Goal: Information Seeking & Learning: Learn about a topic

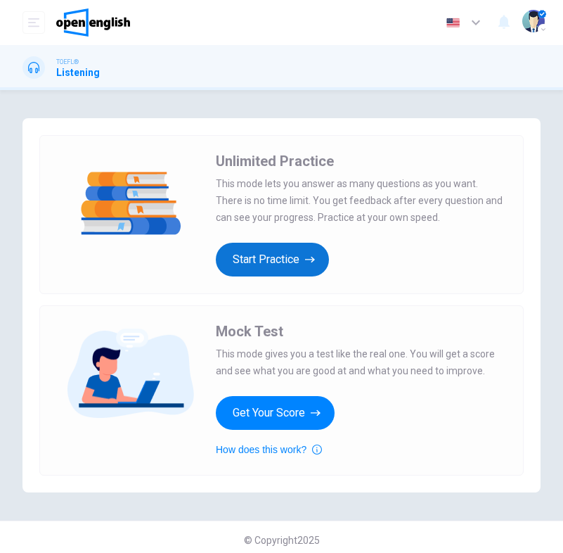
click at [290, 262] on button "Start Practice" at bounding box center [272, 260] width 113 height 34
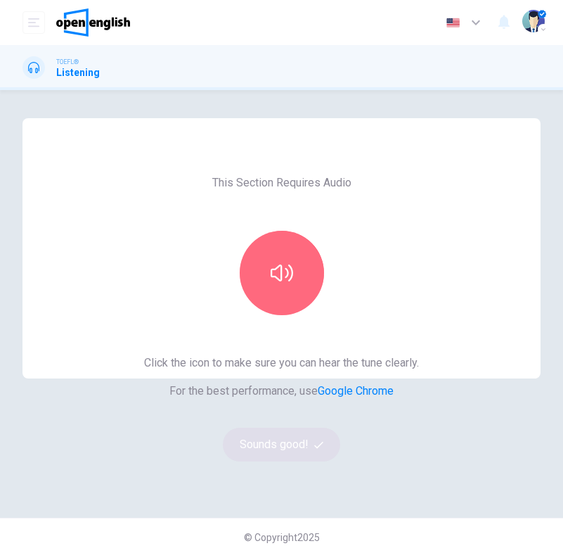
click at [290, 262] on icon "button" at bounding box center [282, 273] width 22 height 22
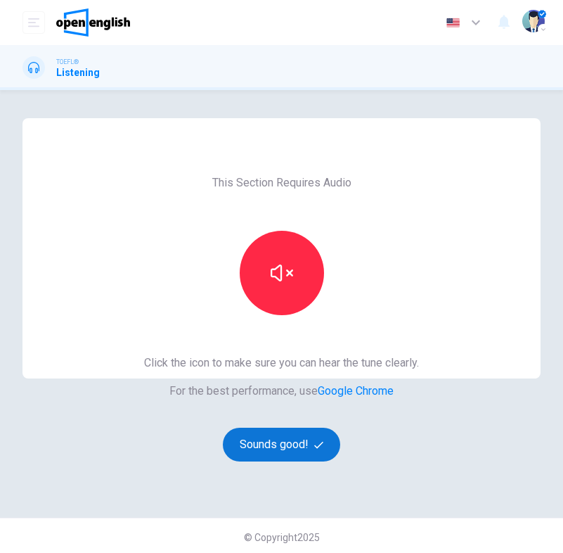
click at [299, 445] on button "Sounds good!" at bounding box center [282, 444] width 118 height 34
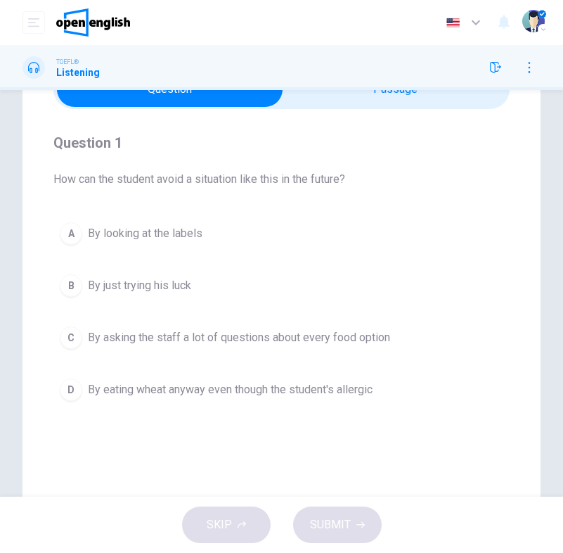
scroll to position [48, 0]
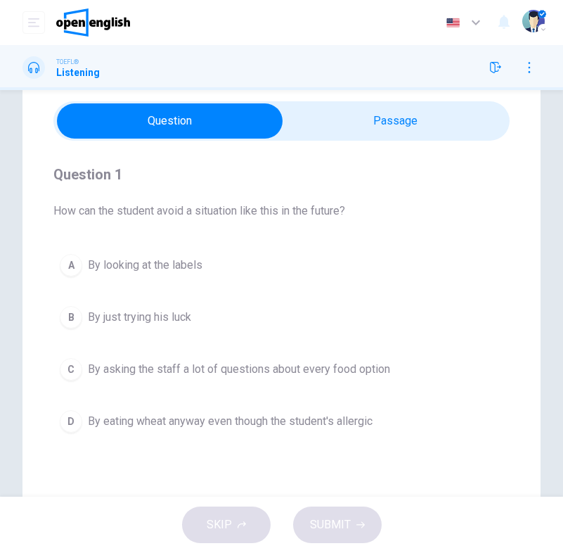
click at [123, 261] on span "By looking at the labels" at bounding box center [145, 265] width 115 height 17
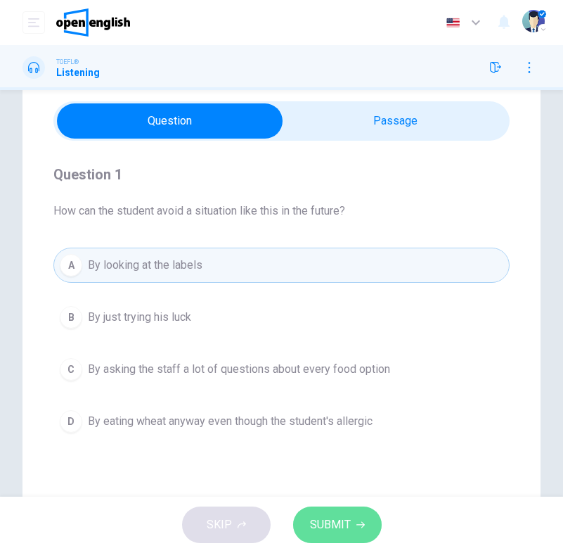
click at [340, 516] on span "SUBMIT" at bounding box center [330, 525] width 41 height 20
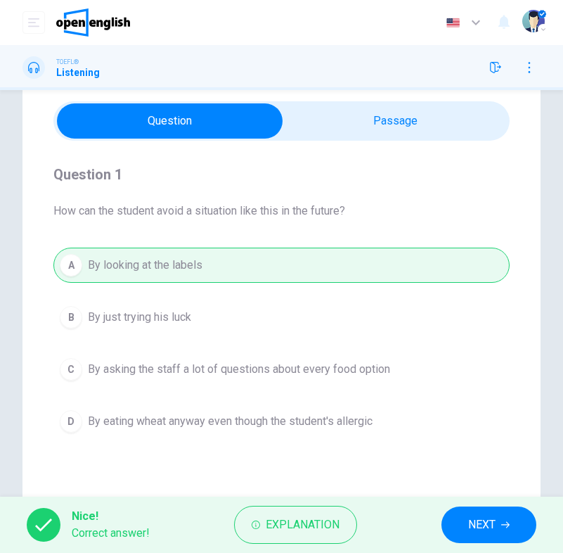
click at [476, 526] on span "NEXT" at bounding box center [481, 525] width 27 height 20
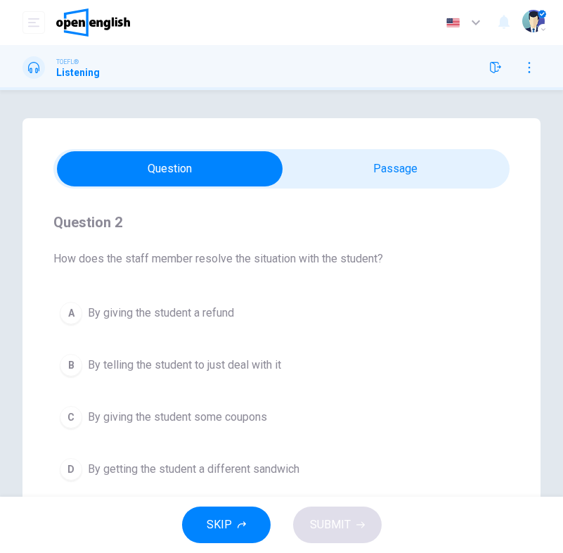
scroll to position [0, 0]
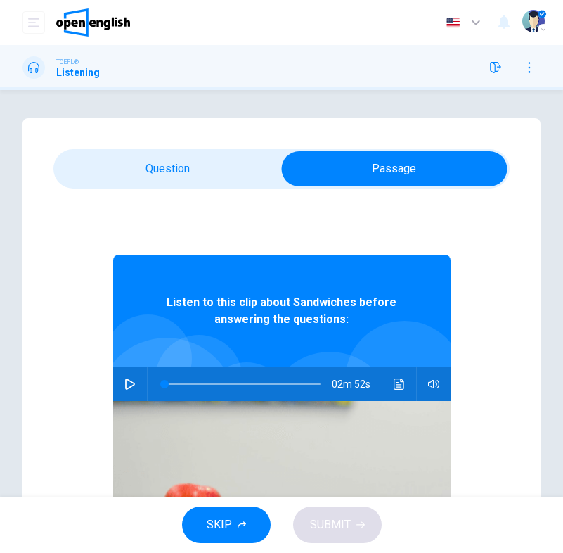
click at [129, 387] on icon "button" at bounding box center [130, 383] width 10 height 11
drag, startPoint x: 167, startPoint y: 385, endPoint x: 150, endPoint y: 385, distance: 16.9
click at [160, 385] on span at bounding box center [164, 384] width 8 height 8
click at [132, 387] on icon "button" at bounding box center [130, 384] width 8 height 8
click at [132, 387] on icon "button" at bounding box center [129, 383] width 11 height 11
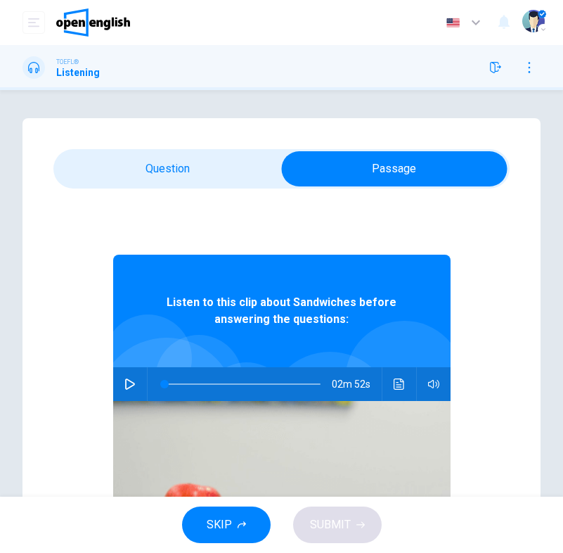
click at [130, 379] on icon "button" at bounding box center [129, 383] width 11 height 11
click at [168, 382] on span at bounding box center [164, 384] width 8 height 8
click at [163, 382] on span at bounding box center [164, 384] width 8 height 8
click at [131, 387] on icon "button" at bounding box center [129, 383] width 11 height 11
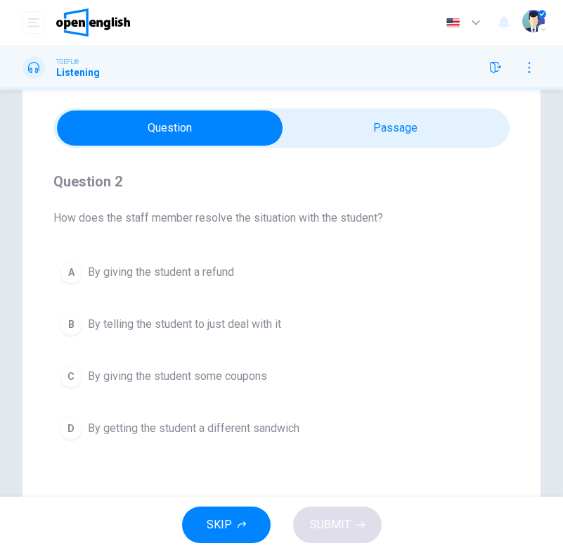
scroll to position [48, 0]
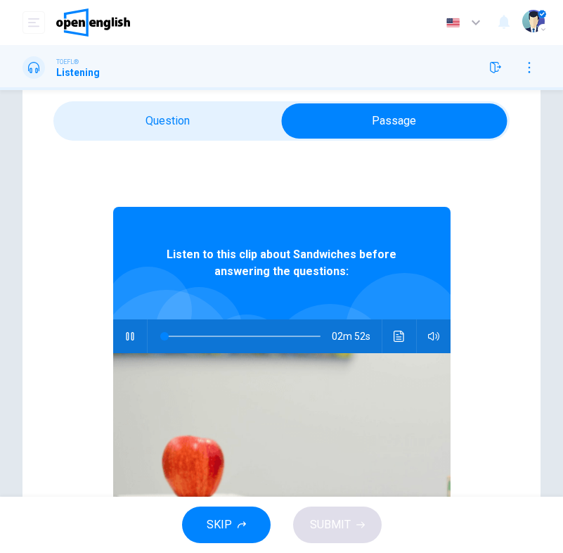
click at [235, 336] on span at bounding box center [242, 336] width 156 height 20
click at [224, 335] on span at bounding box center [242, 336] width 156 height 20
click at [215, 335] on span at bounding box center [216, 336] width 8 height 8
click at [129, 335] on icon "button" at bounding box center [129, 335] width 11 height 11
click at [212, 335] on span at bounding box center [242, 336] width 156 height 20
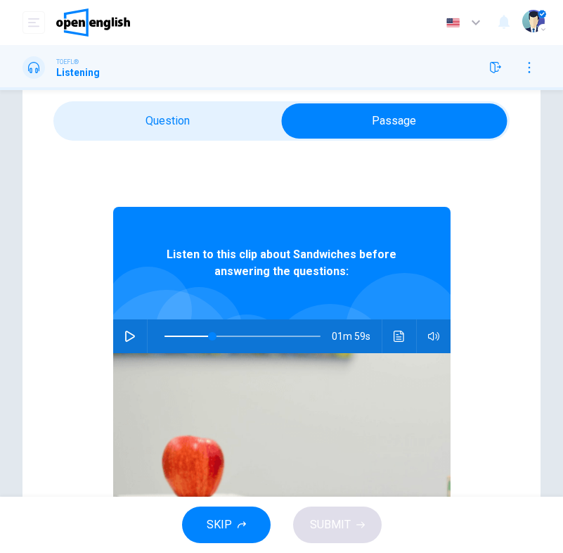
click at [127, 335] on icon "button" at bounding box center [129, 335] width 11 height 11
click at [195, 335] on span at bounding box center [242, 336] width 156 height 20
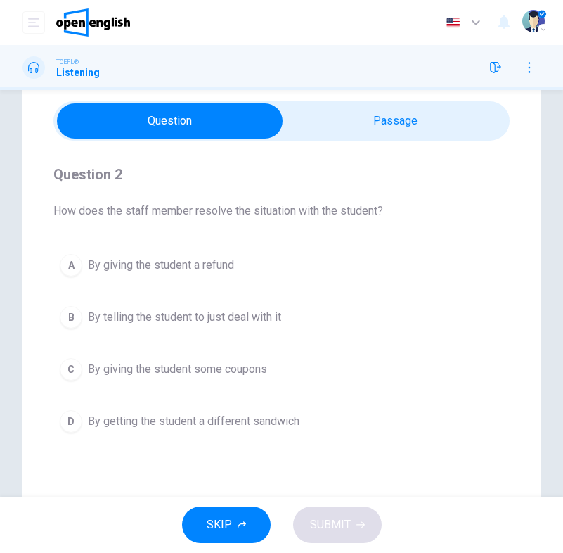
click at [243, 420] on span "By getting the student a different sandwich" at bounding box center [194, 421] width 212 height 17
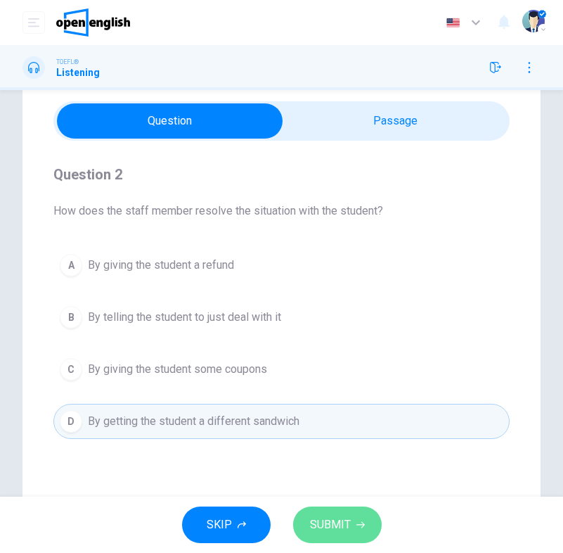
click at [339, 528] on span "SUBMIT" at bounding box center [330, 525] width 41 height 20
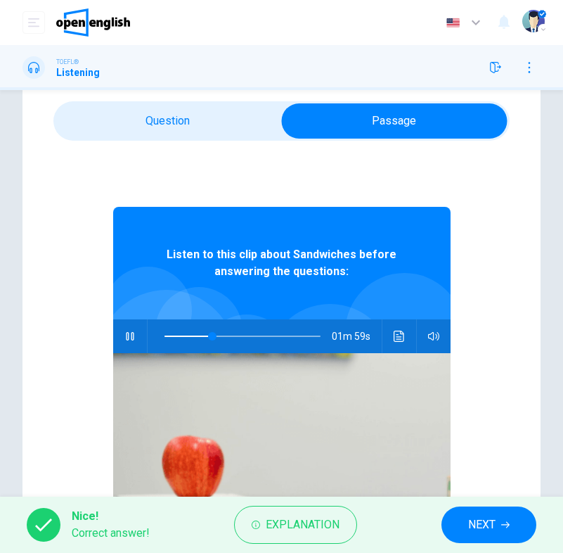
click at [130, 331] on icon "button" at bounding box center [129, 335] width 11 height 11
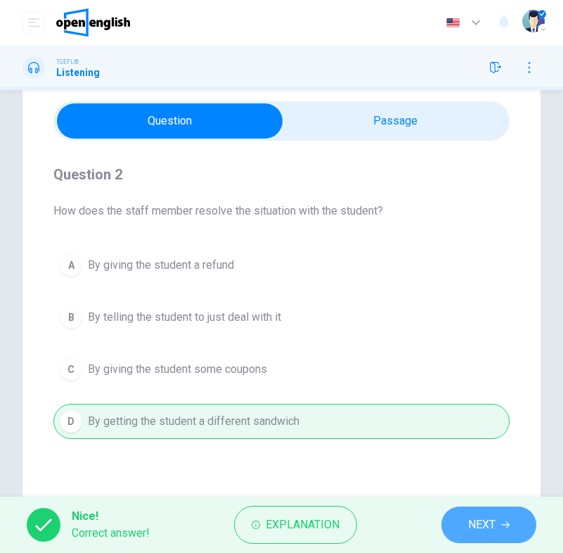
click at [485, 522] on span "NEXT" at bounding box center [481, 525] width 27 height 20
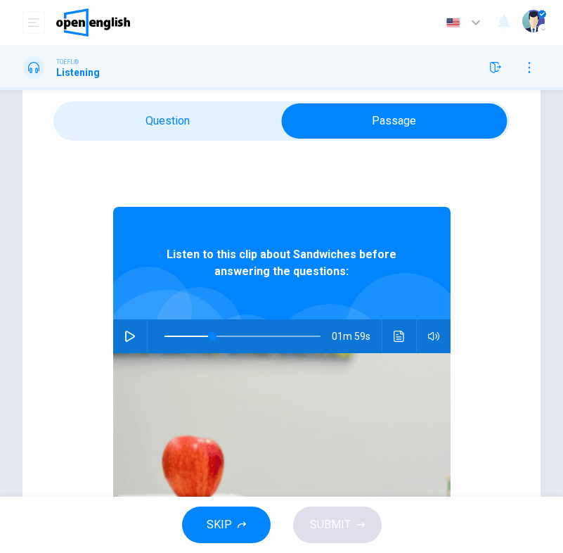
click at [136, 337] on button "button" at bounding box center [130, 336] width 22 height 34
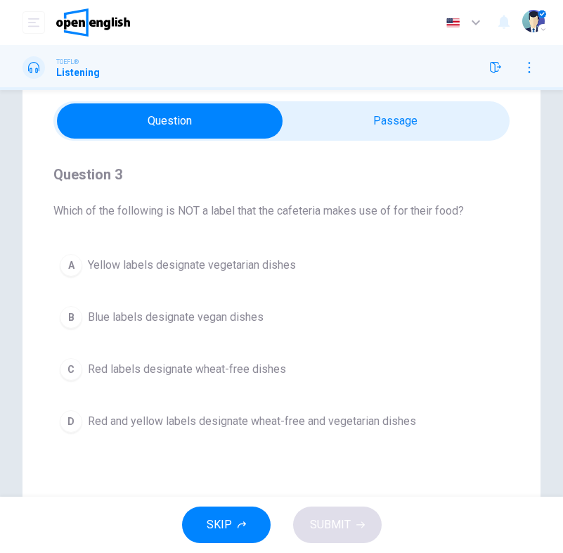
click at [257, 418] on span "Red and yellow labels designate wheat-free and vegetarian dishes" at bounding box center [252, 421] width 328 height 17
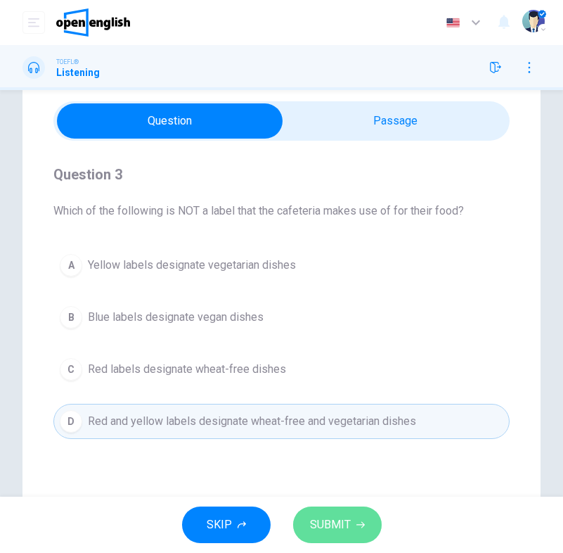
click at [346, 533] on span "SUBMIT" at bounding box center [330, 525] width 41 height 20
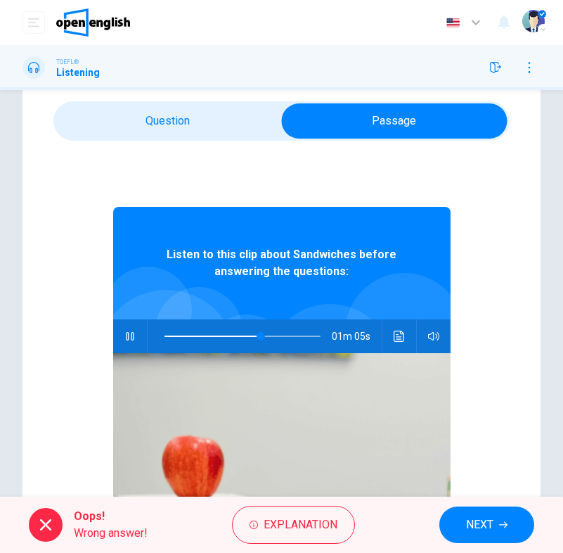
click at [129, 340] on icon "button" at bounding box center [129, 335] width 11 height 11
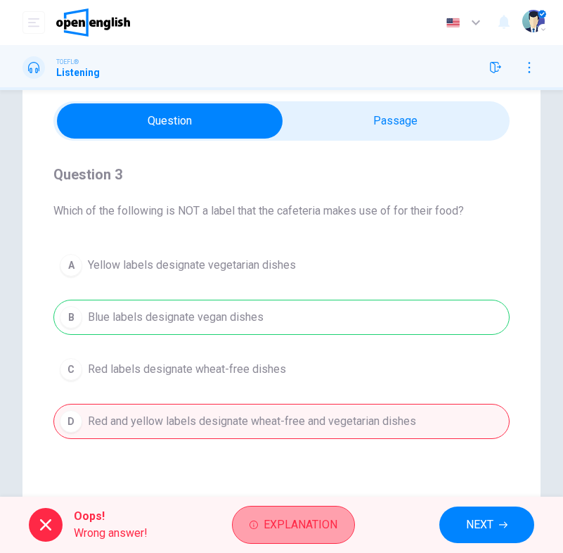
click at [306, 521] on span "Explanation" at bounding box center [301, 525] width 74 height 20
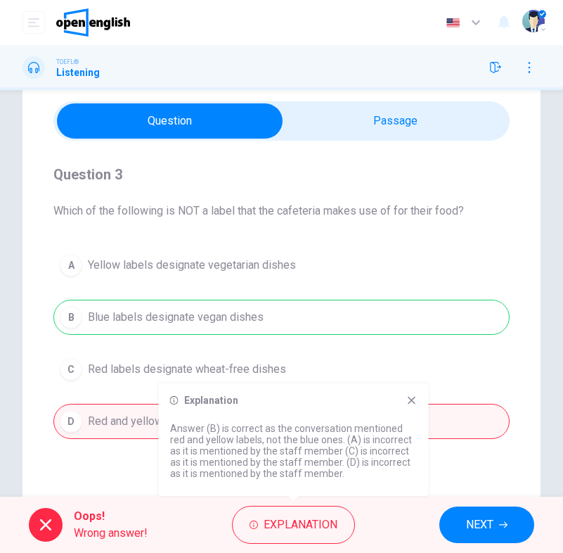
click at [402, 404] on div "Explanation" at bounding box center [293, 399] width 247 height 11
click at [415, 398] on icon at bounding box center [411, 399] width 11 height 11
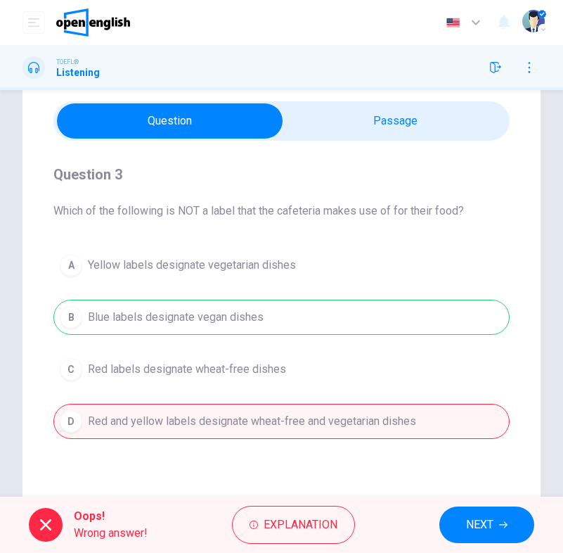
click at [493, 543] on div "Oops! Wrong answer! Explanation NEXT" at bounding box center [281, 524] width 563 height 56
click at [493, 524] on span "NEXT" at bounding box center [479, 525] width 27 height 20
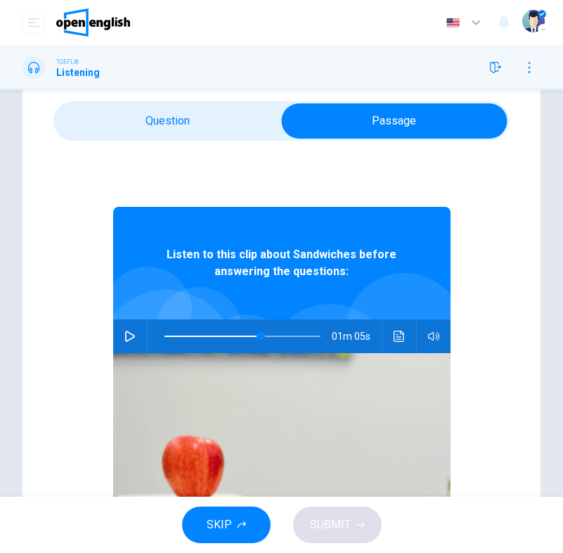
click at [126, 338] on icon "button" at bounding box center [130, 335] width 10 height 11
click at [122, 338] on button "button" at bounding box center [130, 336] width 22 height 34
click at [132, 335] on icon "button" at bounding box center [130, 335] width 10 height 11
click at [132, 334] on icon "button" at bounding box center [129, 335] width 11 height 11
click at [136, 330] on button "button" at bounding box center [130, 336] width 22 height 34
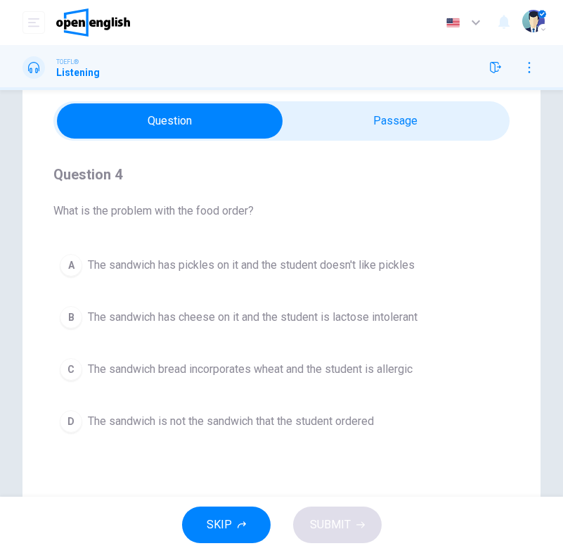
click at [160, 361] on span "The sandwich bread incorporates wheat and the student is allergic" at bounding box center [250, 369] width 325 height 17
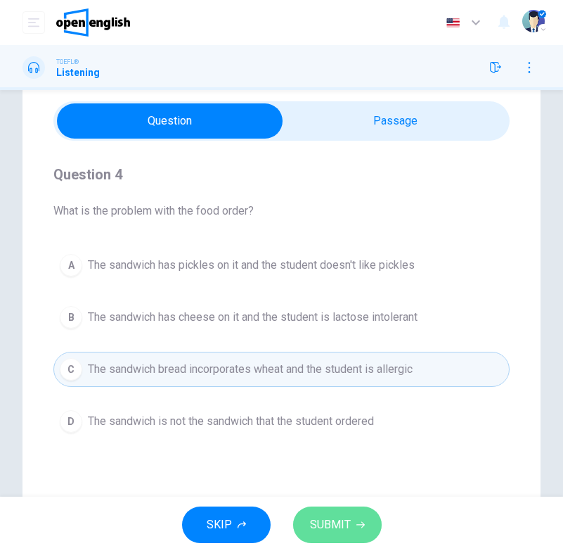
click at [356, 524] on icon "button" at bounding box center [360, 525] width 8 height 6
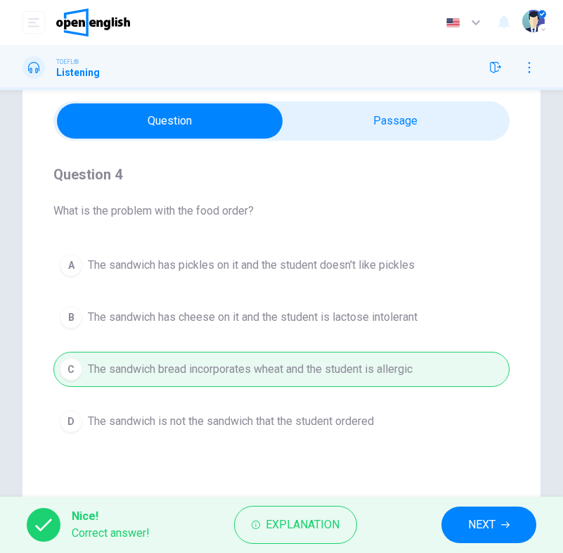
scroll to position [84, 0]
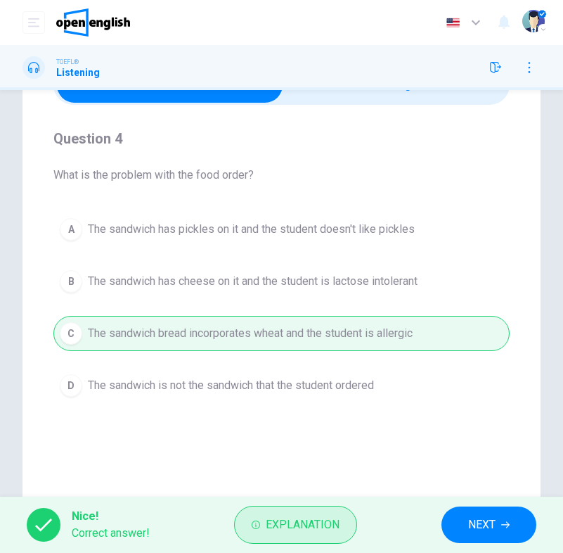
click at [324, 522] on span "Explanation" at bounding box center [303, 525] width 74 height 20
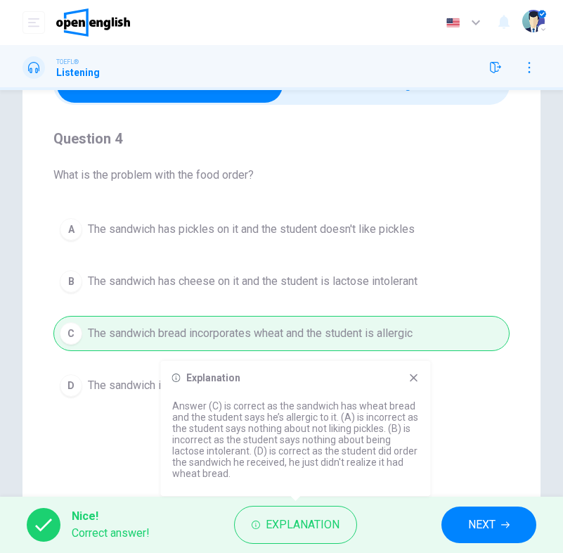
drag, startPoint x: 173, startPoint y: 473, endPoint x: 233, endPoint y: 473, distance: 59.8
click at [233, 473] on p "Answer (C) is correct as the sandwich has wheat bread and the student says he’s…" at bounding box center [295, 439] width 247 height 79
click at [415, 380] on icon at bounding box center [413, 377] width 11 height 11
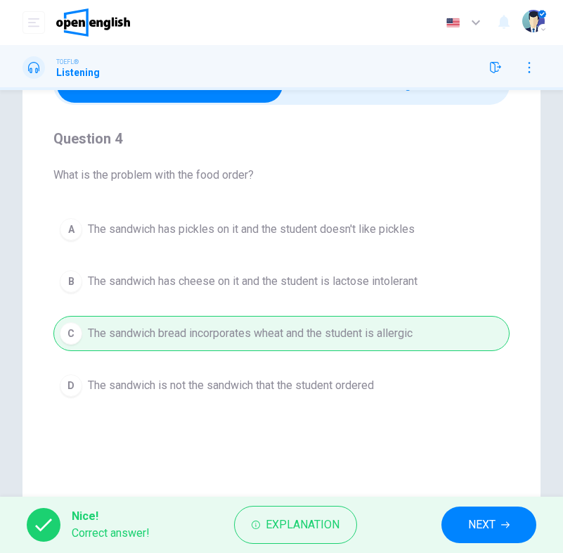
click at [484, 504] on div "Nice! Correct answer! Explanation NEXT" at bounding box center [281, 524] width 563 height 56
click at [484, 512] on button "NEXT" at bounding box center [488, 524] width 95 height 37
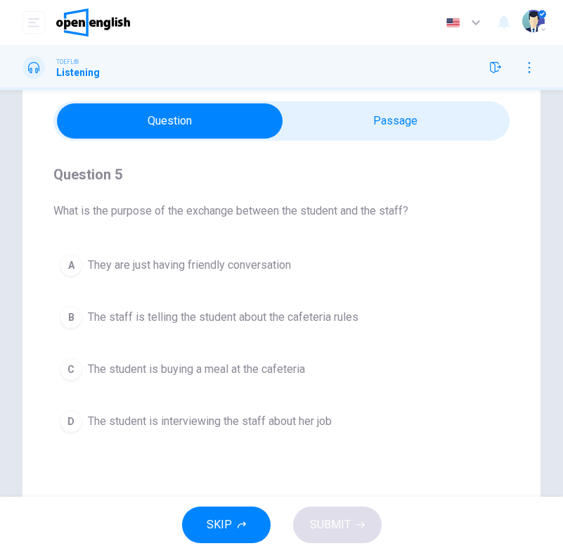
scroll to position [55, 0]
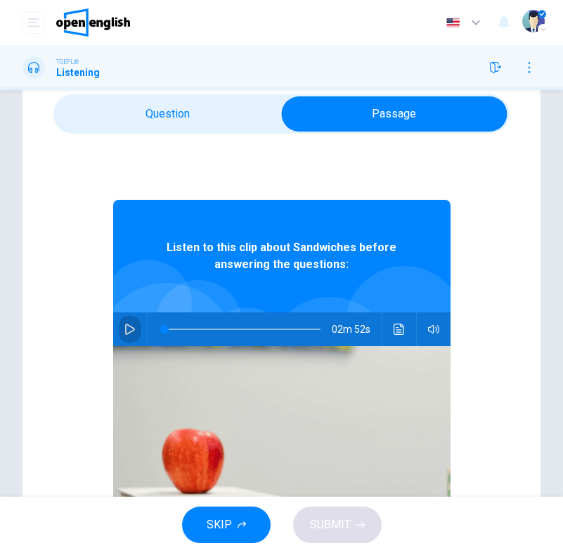
click at [129, 328] on icon "button" at bounding box center [129, 328] width 11 height 11
click at [128, 330] on icon "button" at bounding box center [130, 329] width 8 height 8
click at [129, 332] on icon "button" at bounding box center [129, 328] width 11 height 11
type input "*"
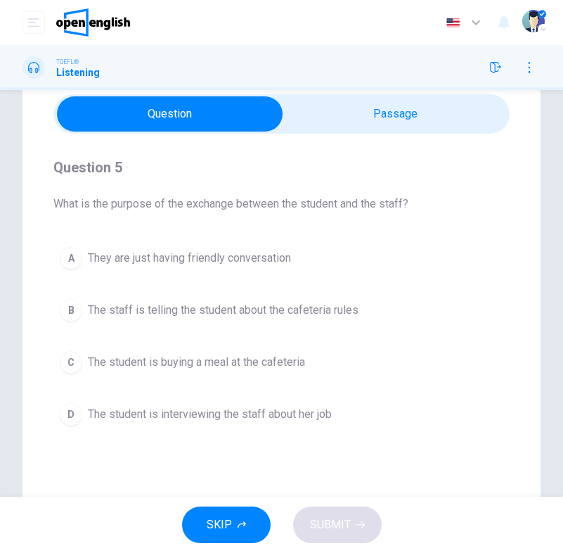
click at [82, 356] on button "C The student is buying a meal at the cafeteria" at bounding box center [281, 361] width 456 height 35
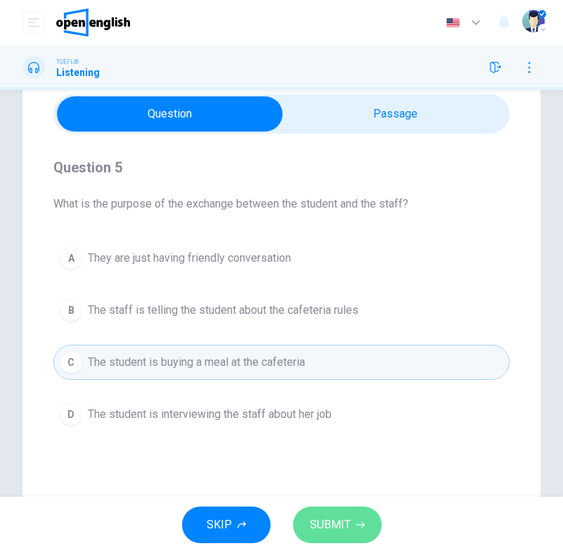
click at [321, 515] on span "SUBMIT" at bounding box center [330, 525] width 41 height 20
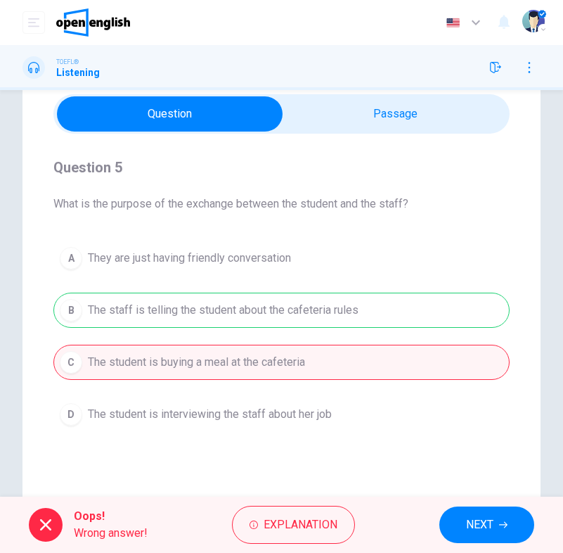
click at [344, 317] on div "A They are just having friendly conversation B The staff is telling the student…" at bounding box center [281, 335] width 456 height 191
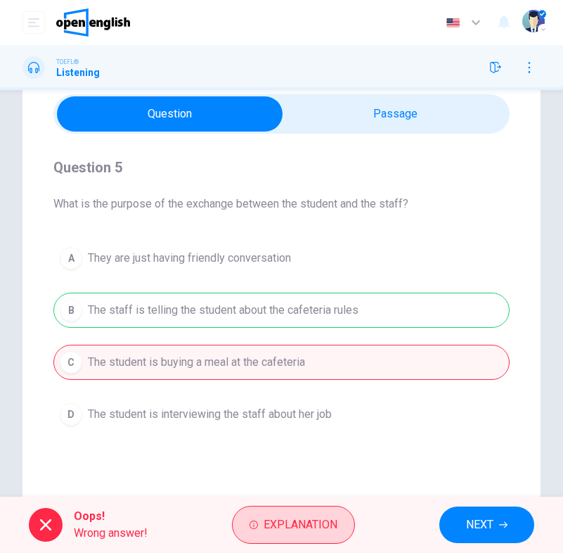
click at [309, 517] on span "Explanation" at bounding box center [301, 525] width 74 height 20
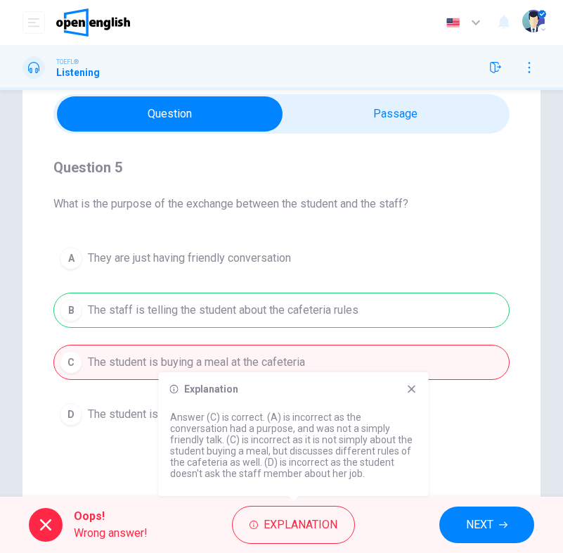
click at [415, 390] on icon at bounding box center [411, 388] width 11 height 11
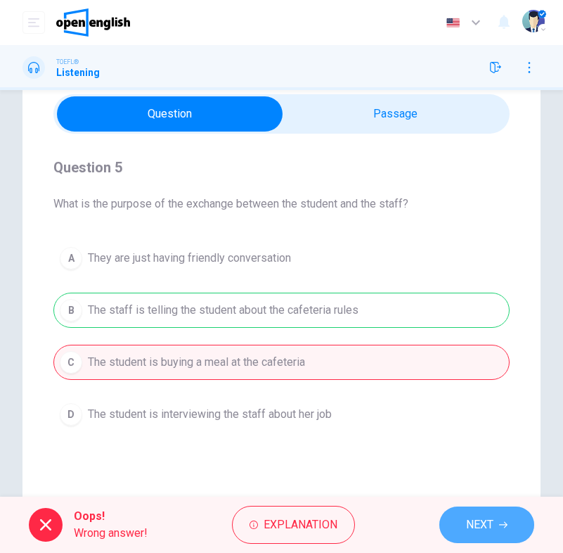
click at [478, 519] on span "NEXT" at bounding box center [479, 525] width 27 height 20
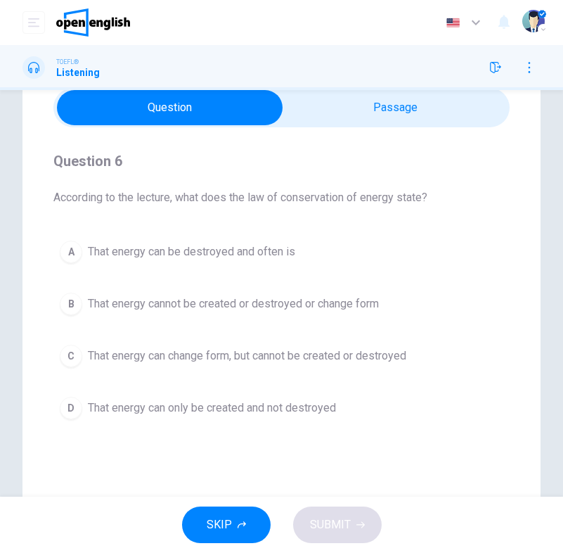
scroll to position [68, 0]
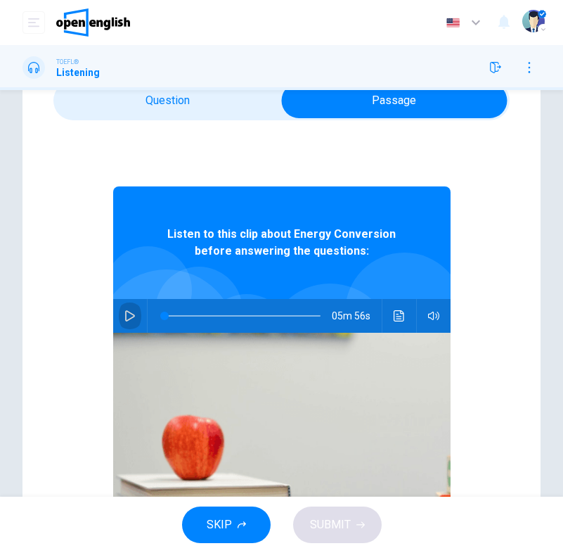
click at [130, 315] on icon "button" at bounding box center [129, 315] width 11 height 11
click at [172, 314] on span at bounding box center [176, 315] width 8 height 8
click at [131, 311] on icon "button" at bounding box center [129, 315] width 11 height 11
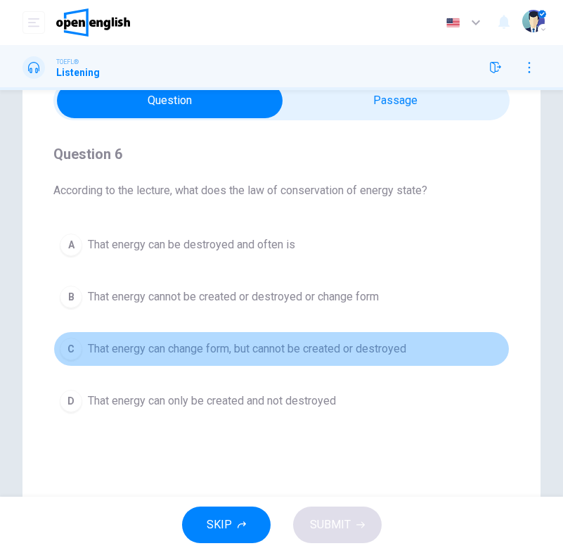
click at [288, 351] on span "That energy can change form, but cannot be created or destroyed" at bounding box center [247, 348] width 318 height 17
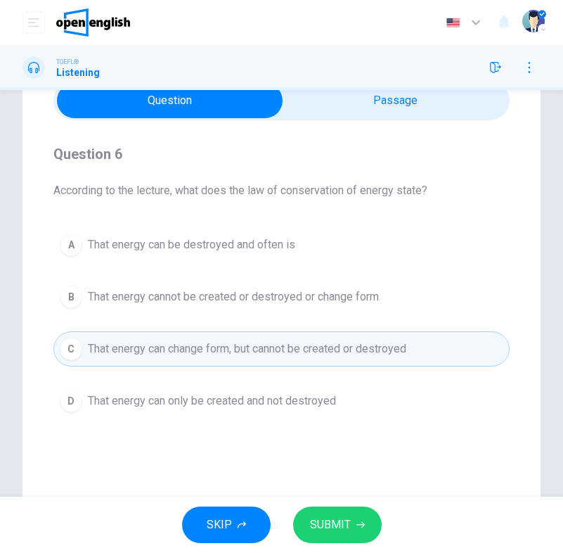
click at [342, 523] on span "SUBMIT" at bounding box center [330, 525] width 41 height 20
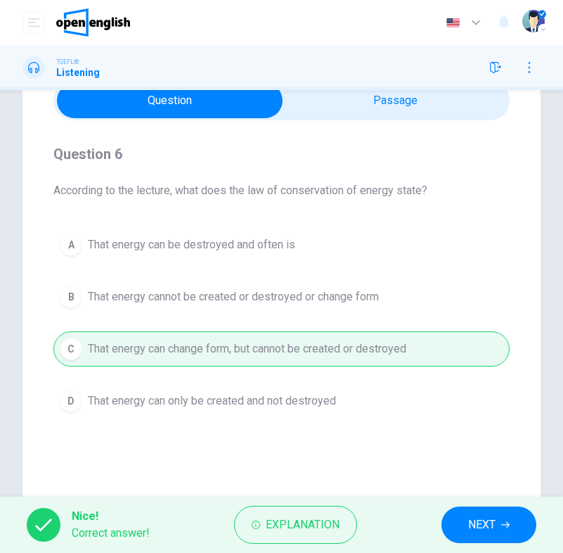
click at [481, 523] on span "NEXT" at bounding box center [481, 525] width 27 height 20
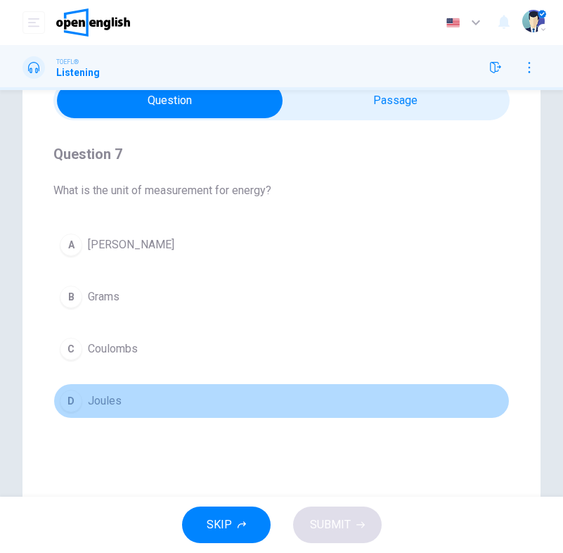
click at [90, 406] on span "Joules" at bounding box center [105, 400] width 34 height 17
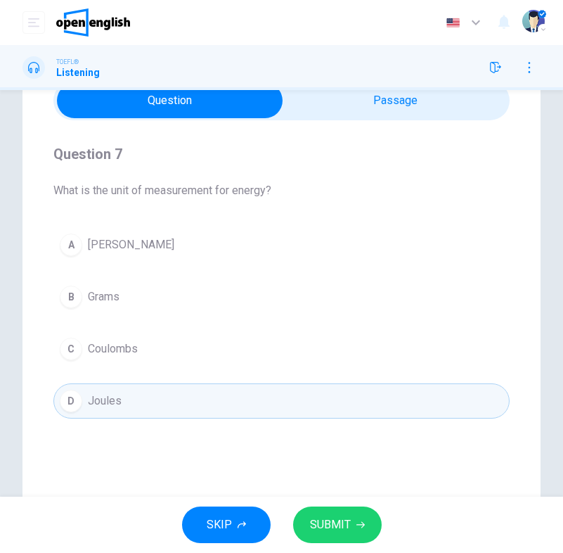
click at [317, 520] on span "SUBMIT" at bounding box center [330, 525] width 41 height 20
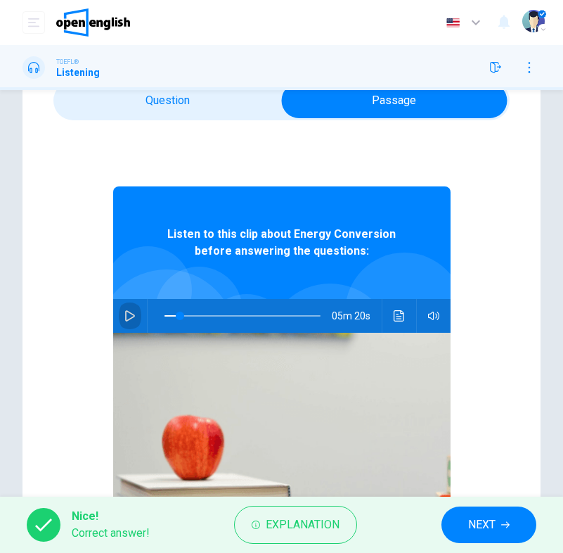
click at [120, 321] on button "button" at bounding box center [130, 316] width 22 height 34
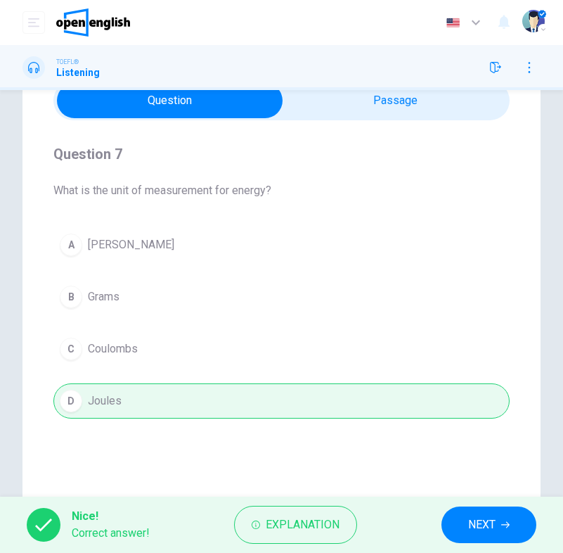
click at [463, 521] on button "NEXT" at bounding box center [488, 524] width 95 height 37
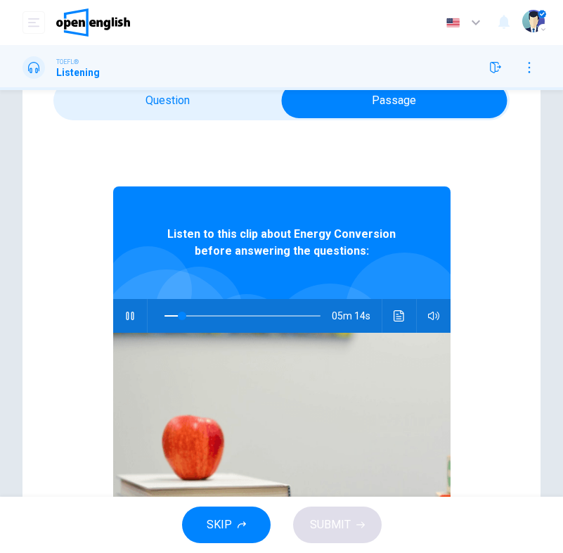
click at [135, 313] on icon "button" at bounding box center [129, 315] width 11 height 11
click at [135, 314] on icon "button" at bounding box center [129, 315] width 11 height 11
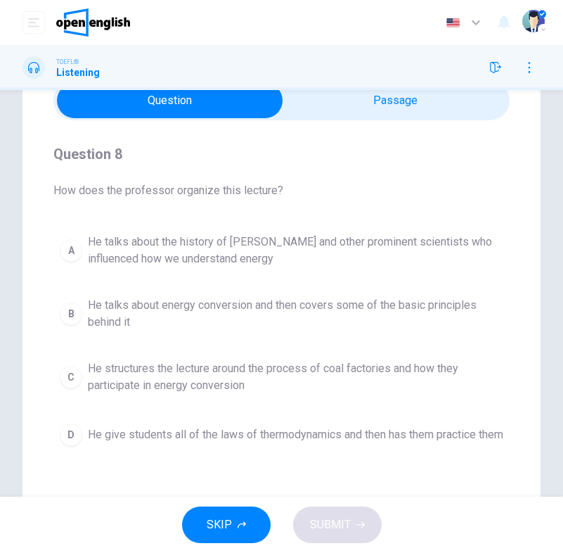
click at [210, 225] on div "Question 8 How does the professor organize this lecture? A He talks about the h…" at bounding box center [281, 297] width 456 height 354
click at [215, 243] on span "He talks about the history of [PERSON_NAME] and other prominent scientists who …" at bounding box center [295, 250] width 415 height 34
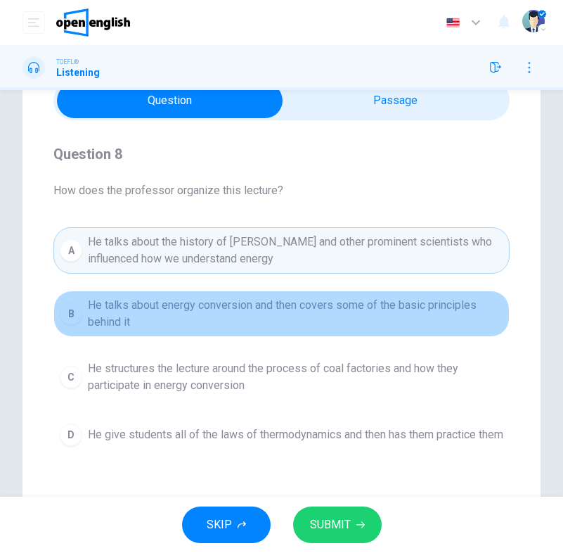
click at [194, 307] on span "He talks about energy conversion and then covers some of the basic principles b…" at bounding box center [295, 314] width 415 height 34
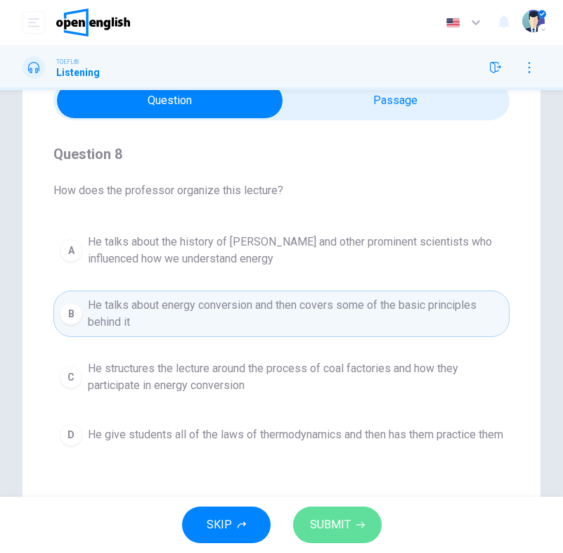
click at [349, 532] on span "SUBMIT" at bounding box center [330, 525] width 41 height 20
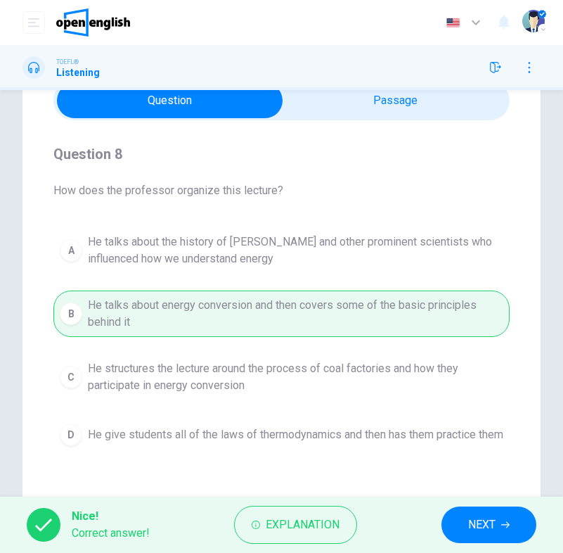
click at [476, 510] on button "NEXT" at bounding box center [488, 524] width 95 height 37
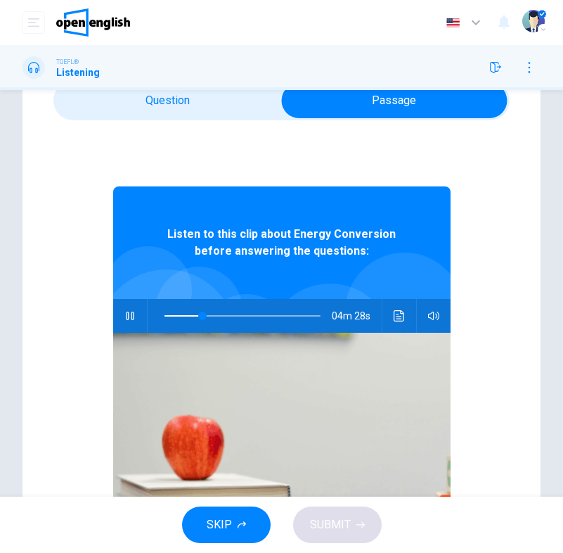
click at [135, 311] on icon "button" at bounding box center [129, 315] width 11 height 11
click at [193, 314] on span at bounding box center [194, 315] width 8 height 8
click at [138, 313] on button "button" at bounding box center [130, 316] width 22 height 34
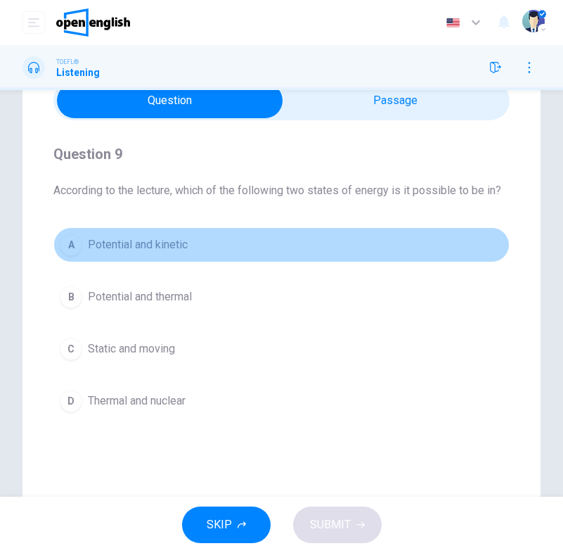
click at [101, 249] on span "Potential and kinetic" at bounding box center [138, 244] width 100 height 17
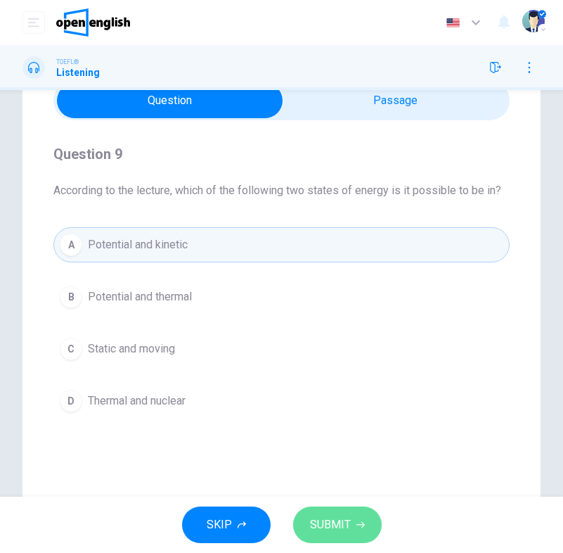
click at [358, 533] on button "SUBMIT" at bounding box center [337, 524] width 89 height 37
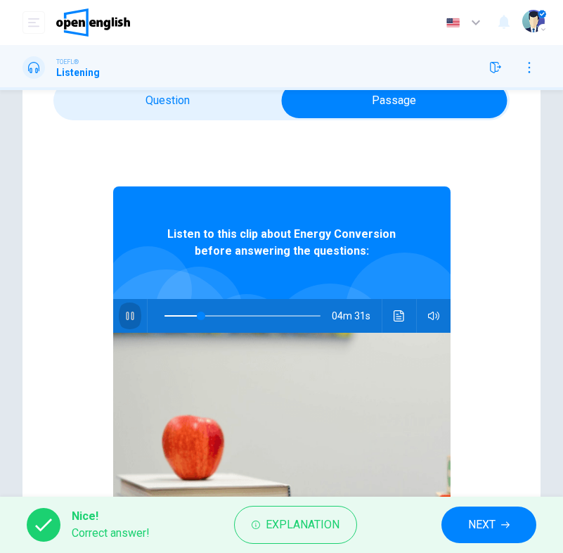
click at [130, 312] on icon "button" at bounding box center [129, 315] width 11 height 11
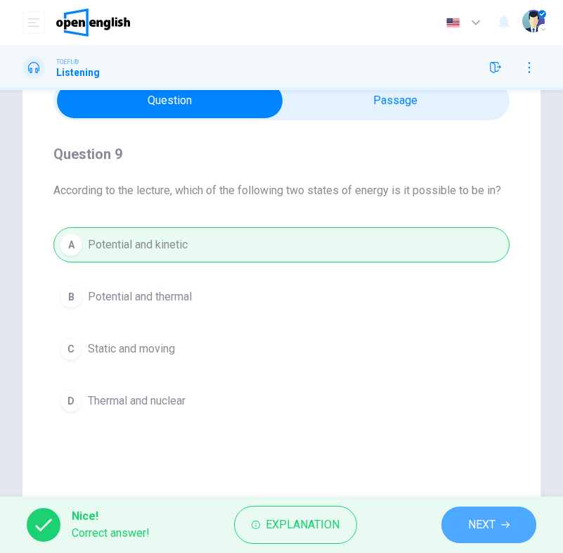
click at [504, 526] on icon "button" at bounding box center [505, 524] width 8 height 8
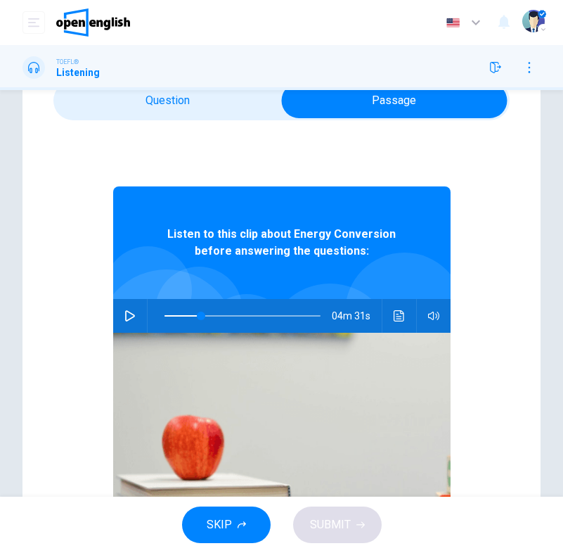
click at [129, 316] on icon "button" at bounding box center [129, 315] width 11 height 11
click at [124, 317] on icon "button" at bounding box center [129, 315] width 11 height 11
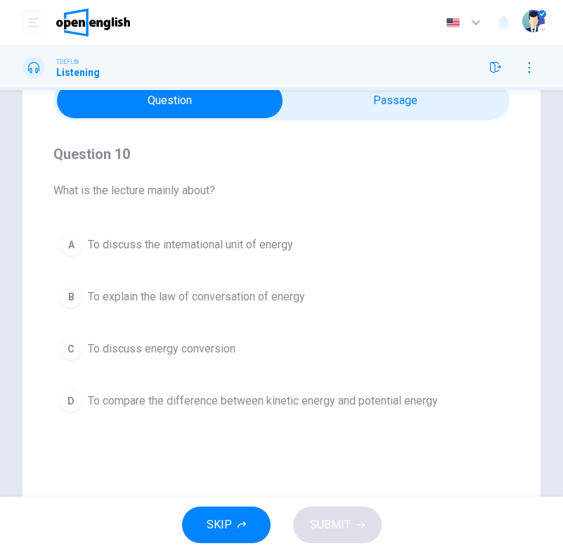
click at [269, 296] on span "To explain the law of conversation of energy" at bounding box center [196, 296] width 217 height 17
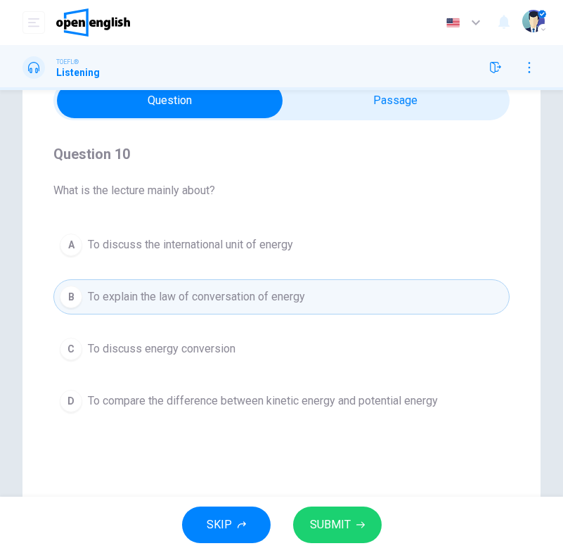
click at [323, 395] on span "To compare the difference between kinetic energy and potential energy" at bounding box center [263, 400] width 350 height 17
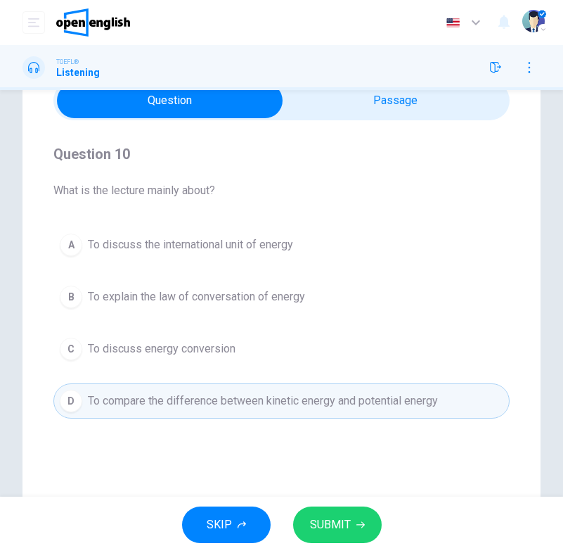
click at [363, 525] on icon "button" at bounding box center [360, 524] width 8 height 8
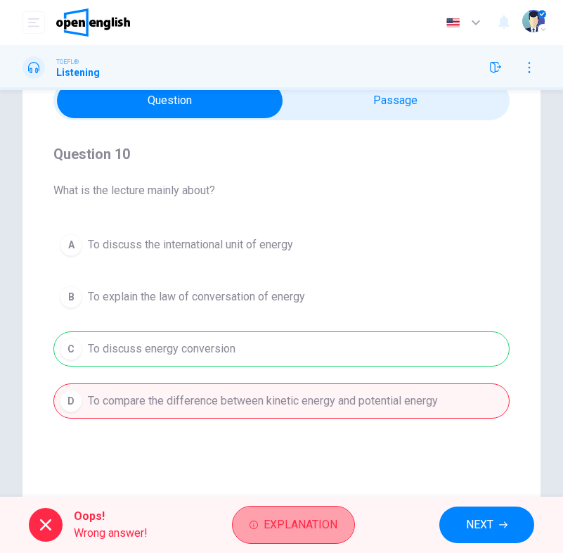
click at [310, 515] on span "Explanation" at bounding box center [301, 525] width 74 height 20
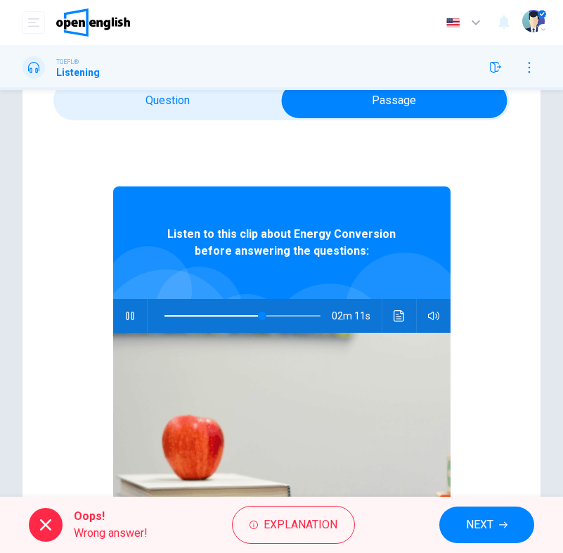
click at [127, 313] on icon "button" at bounding box center [130, 315] width 8 height 8
type input "**"
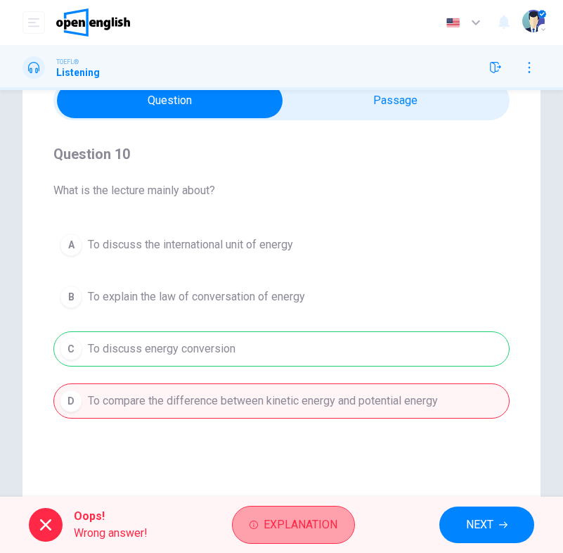
click at [317, 519] on span "Explanation" at bounding box center [301, 525] width 74 height 20
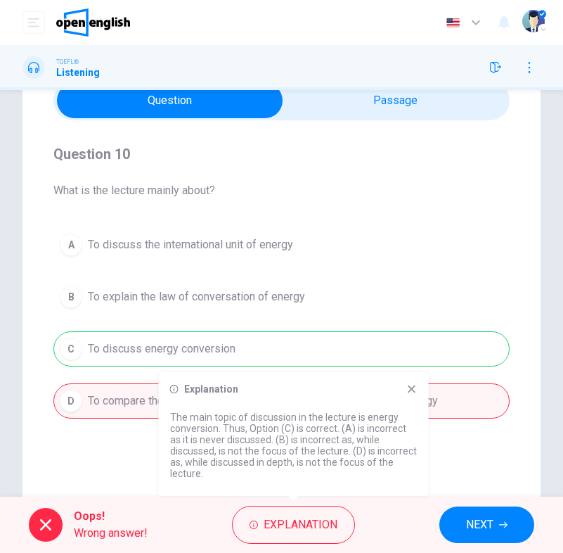
click at [413, 386] on icon at bounding box center [411, 388] width 11 height 11
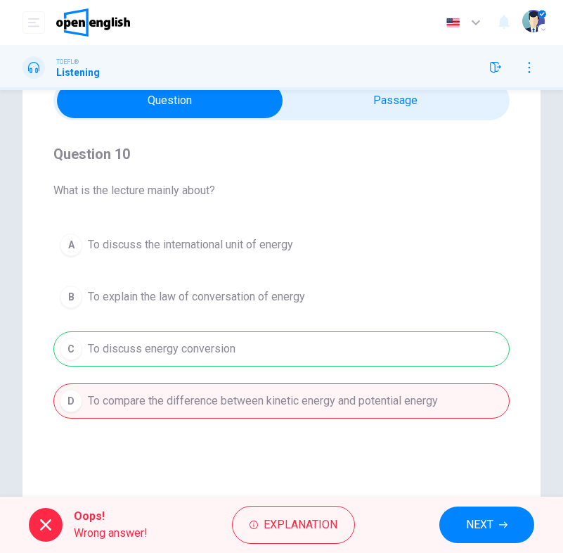
click at [481, 528] on span "NEXT" at bounding box center [479, 525] width 27 height 20
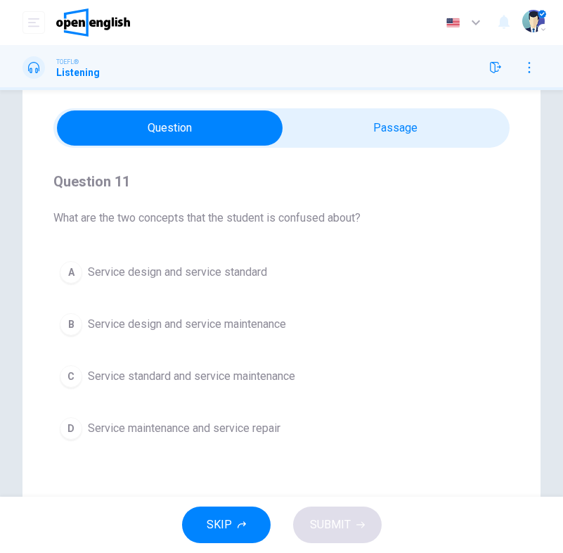
scroll to position [46, 0]
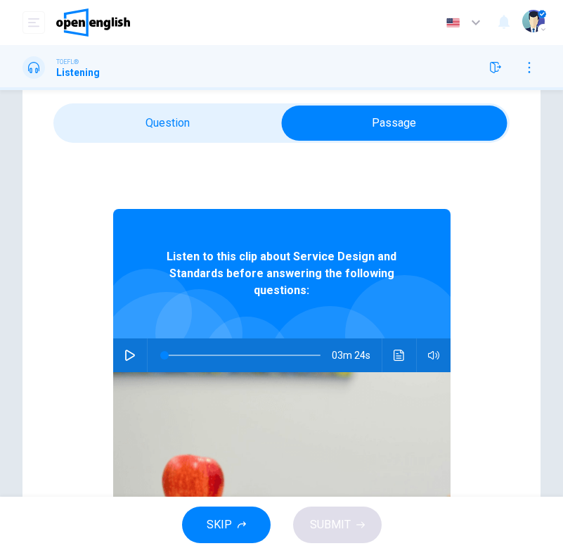
click at [124, 354] on icon "button" at bounding box center [129, 354] width 11 height 11
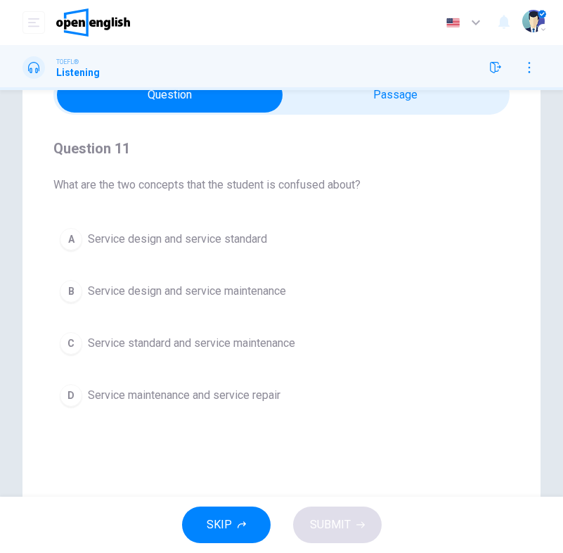
scroll to position [72, 0]
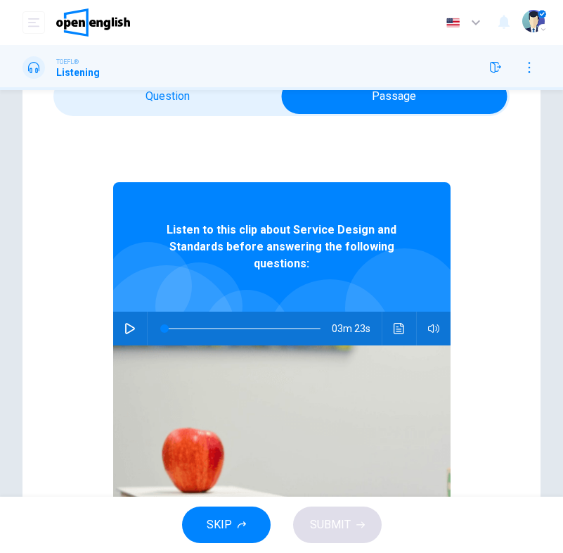
click at [129, 330] on icon "button" at bounding box center [129, 328] width 11 height 11
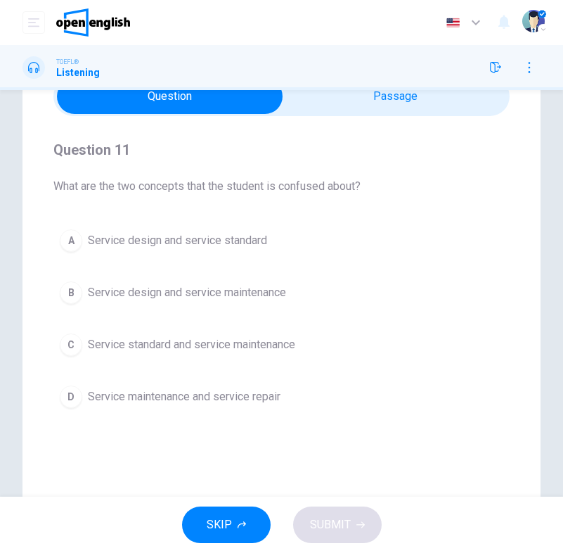
click at [212, 234] on span "Service design and service standard" at bounding box center [177, 240] width 179 height 17
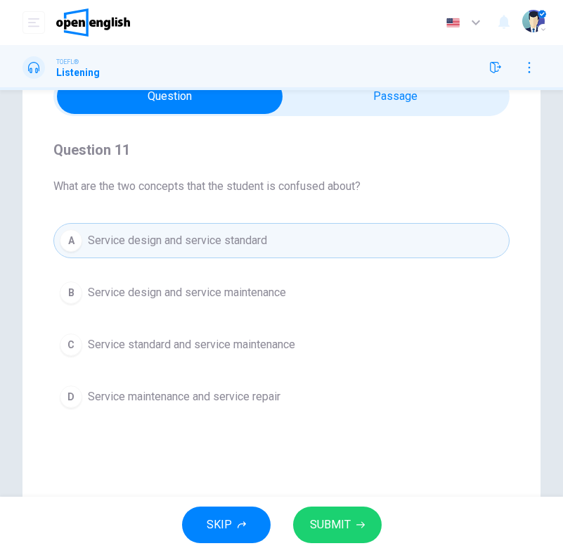
click at [349, 529] on span "SUBMIT" at bounding box center [330, 525] width 41 height 20
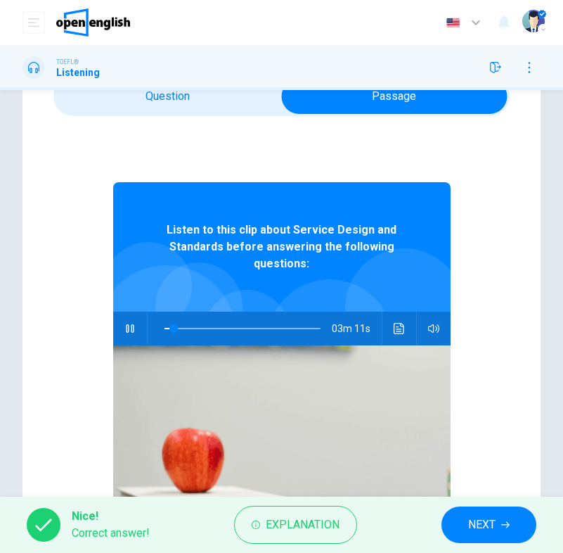
click at [127, 318] on button "button" at bounding box center [130, 328] width 22 height 34
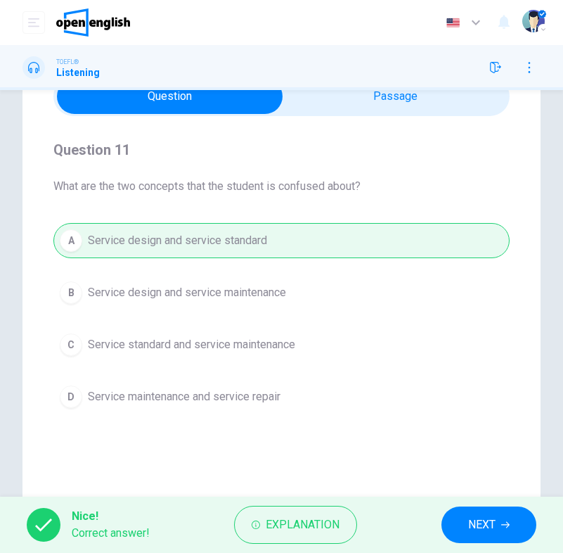
click at [493, 495] on div "Question 11 What are the two concepts that the student is confused about? A Ser…" at bounding box center [281, 328] width 518 height 565
click at [498, 525] on button "NEXT" at bounding box center [488, 524] width 95 height 37
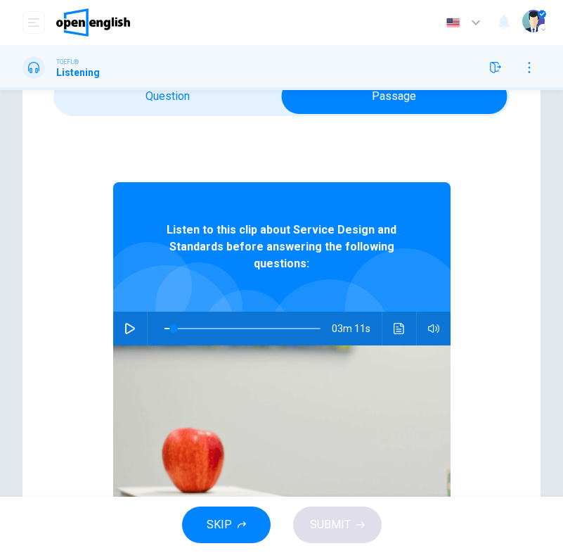
click at [129, 323] on icon "button" at bounding box center [129, 328] width 11 height 11
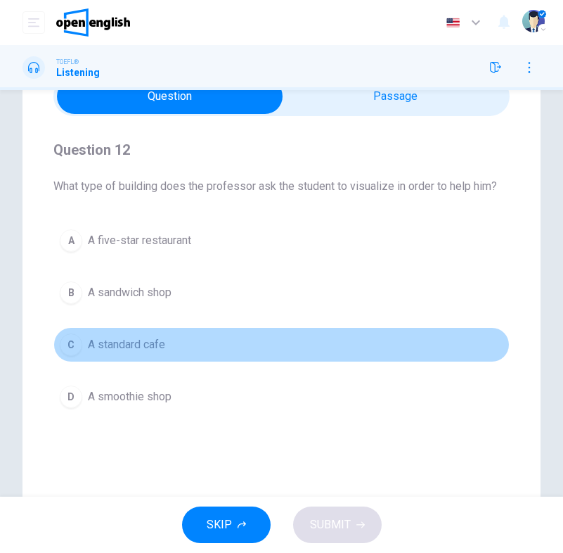
click at [141, 340] on span "A standard cafe" at bounding box center [126, 344] width 77 height 17
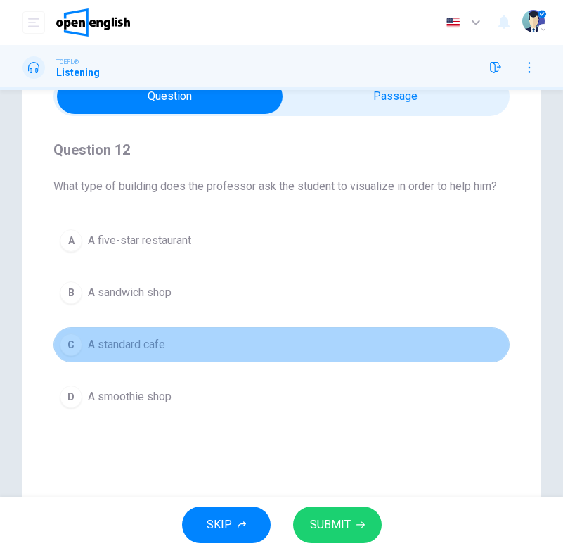
click at [179, 349] on button "C A standard cafe" at bounding box center [281, 344] width 456 height 35
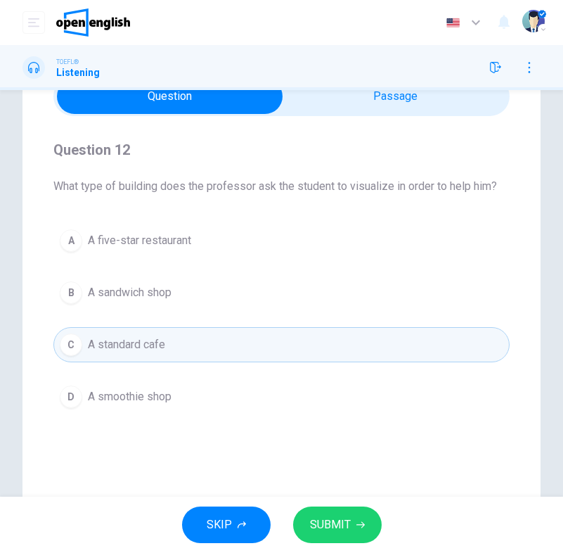
click at [337, 523] on span "SUBMIT" at bounding box center [330, 525] width 41 height 20
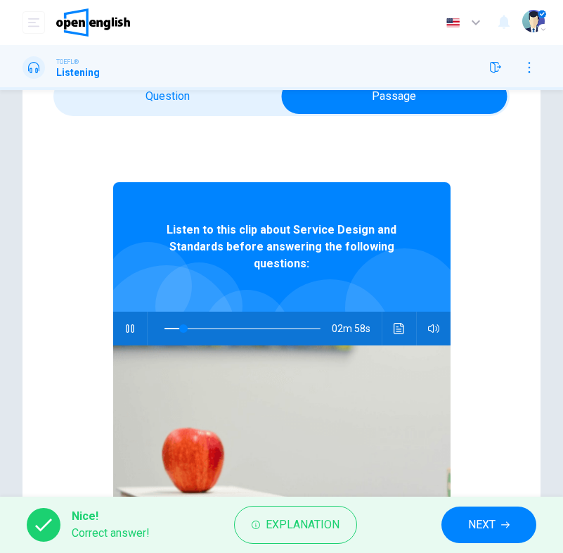
click at [134, 328] on icon "button" at bounding box center [129, 328] width 11 height 11
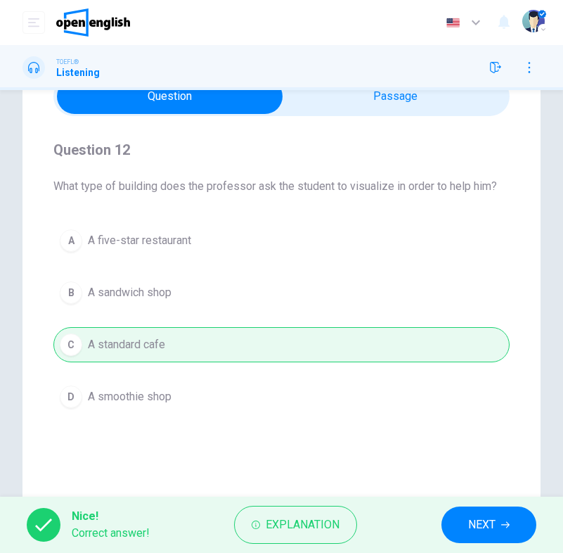
click at [466, 520] on button "NEXT" at bounding box center [488, 524] width 95 height 37
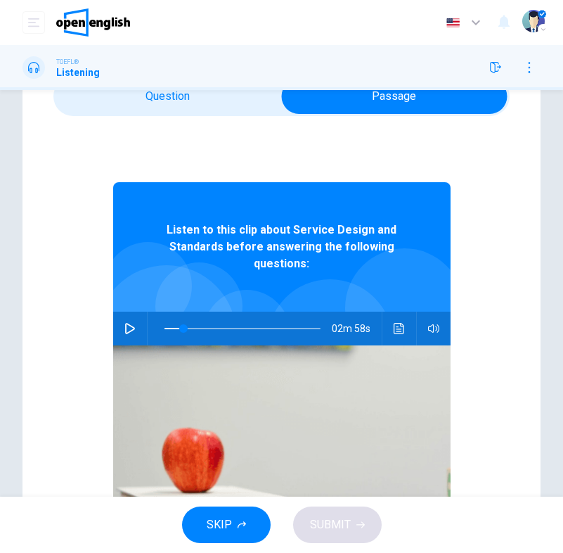
click at [127, 330] on icon "button" at bounding box center [129, 328] width 11 height 11
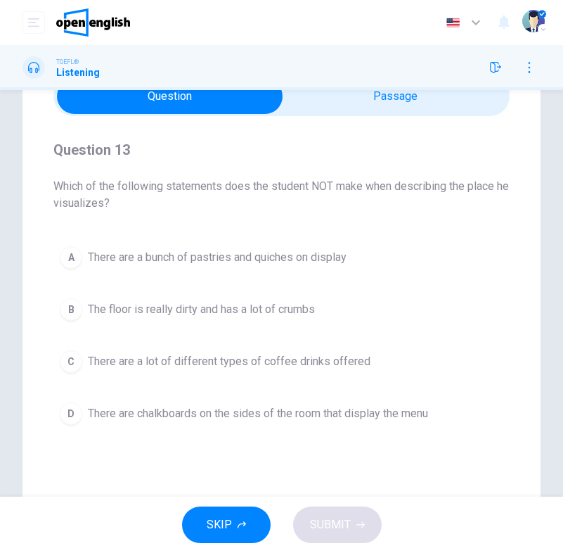
click at [263, 257] on span "There are a bunch of pastries and quiches on display" at bounding box center [217, 257] width 259 height 17
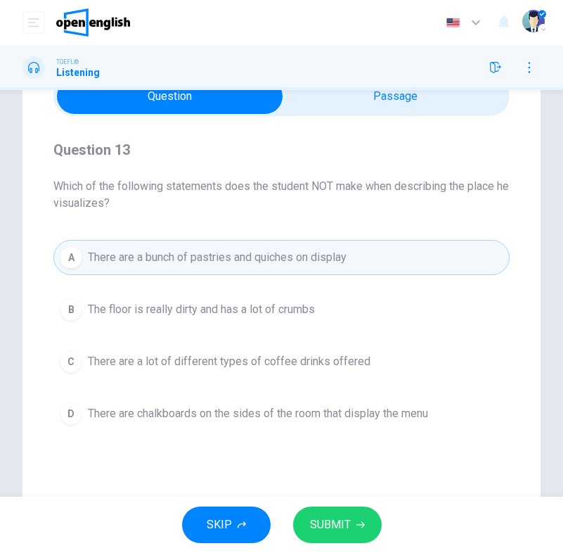
click at [255, 328] on div "A There are a bunch of pastries and quiches on display B The floor is really di…" at bounding box center [281, 335] width 456 height 191
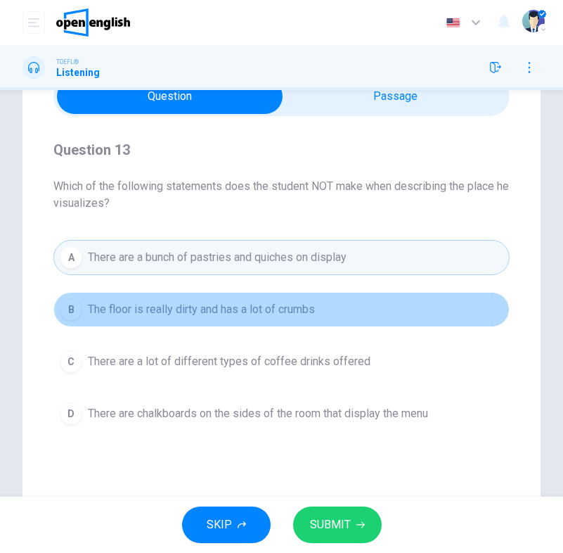
click at [256, 305] on span "The floor is really dirty and has a lot of crumbs" at bounding box center [201, 309] width 227 height 17
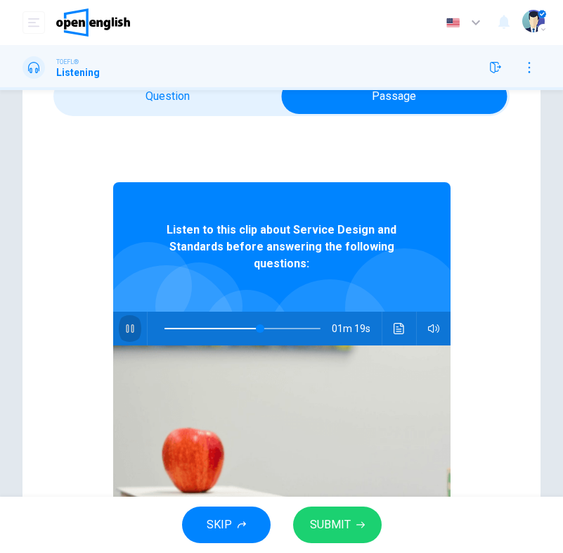
click at [132, 325] on icon "button" at bounding box center [130, 328] width 8 height 8
type input "**"
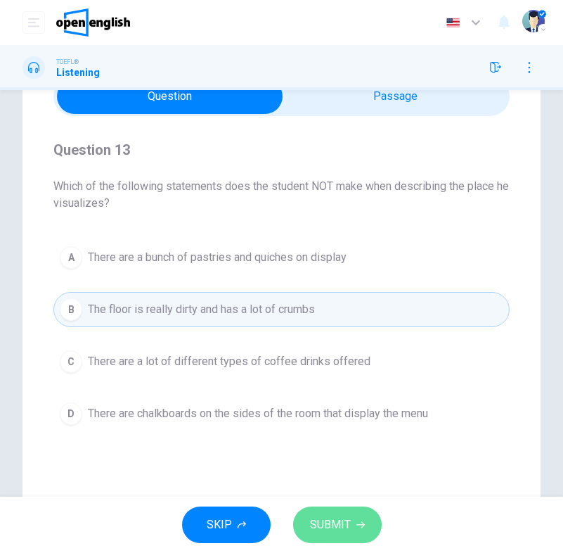
click at [334, 524] on span "SUBMIT" at bounding box center [330, 525] width 41 height 20
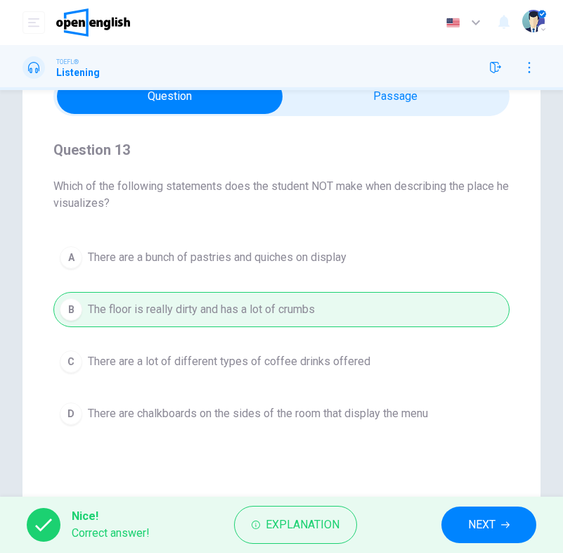
click at [462, 509] on button "NEXT" at bounding box center [488, 524] width 95 height 37
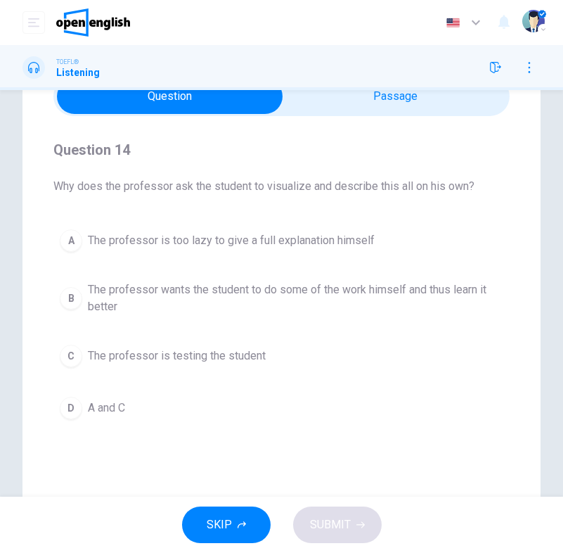
click at [293, 285] on span "The professor wants the student to do some of the work himself and thus learn i…" at bounding box center [295, 298] width 415 height 34
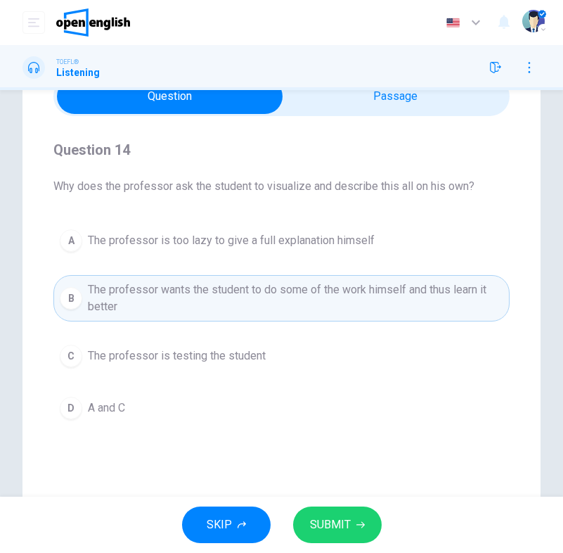
click at [342, 537] on button "SUBMIT" at bounding box center [337, 524] width 89 height 37
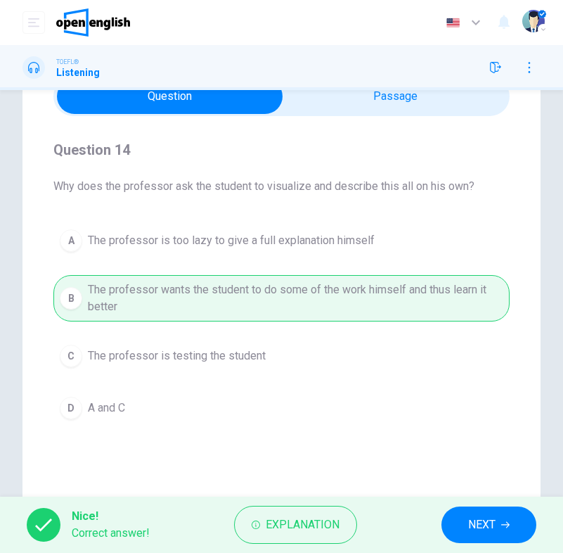
click at [539, 548] on div "Nice! Correct answer! Explanation NEXT" at bounding box center [281, 524] width 563 height 56
click at [510, 524] on icon "button" at bounding box center [505, 525] width 8 height 6
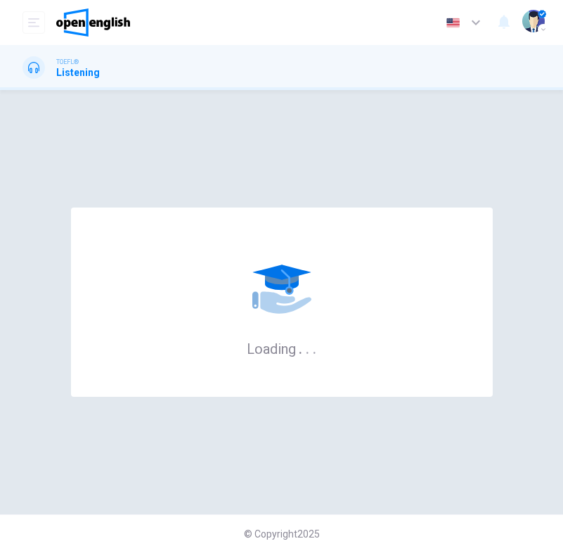
scroll to position [0, 0]
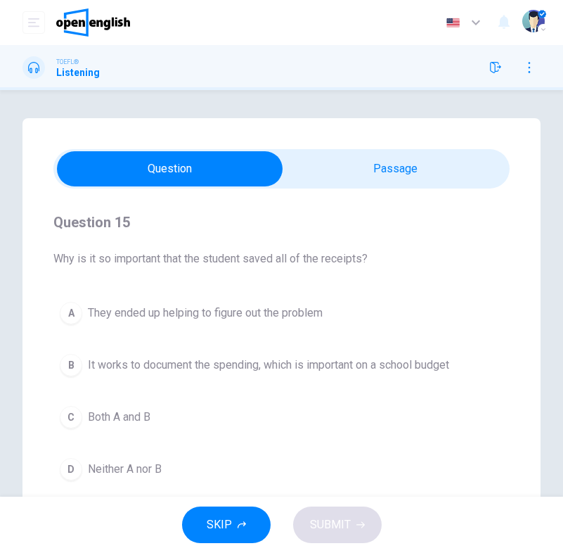
click at [357, 150] on span at bounding box center [281, 168] width 456 height 39
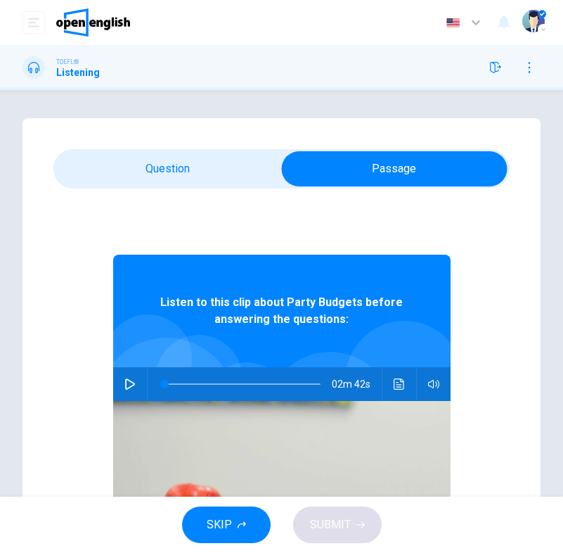
click at [121, 374] on button "button" at bounding box center [130, 384] width 22 height 34
click at [126, 382] on icon "button" at bounding box center [130, 384] width 8 height 8
click at [136, 384] on button "button" at bounding box center [130, 384] width 22 height 34
click at [132, 387] on icon "button" at bounding box center [129, 383] width 11 height 11
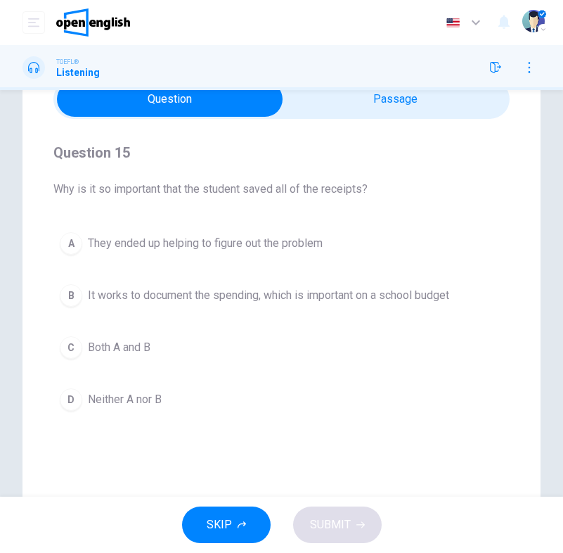
scroll to position [51, 0]
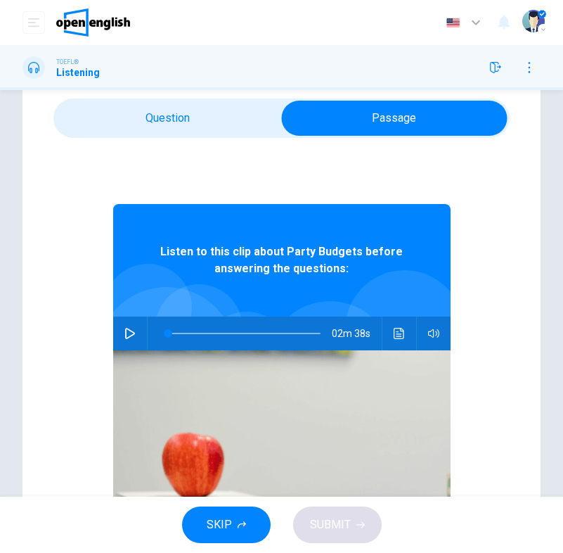
click at [127, 330] on icon "button" at bounding box center [129, 333] width 11 height 11
click at [166, 331] on span at bounding box center [242, 333] width 156 height 20
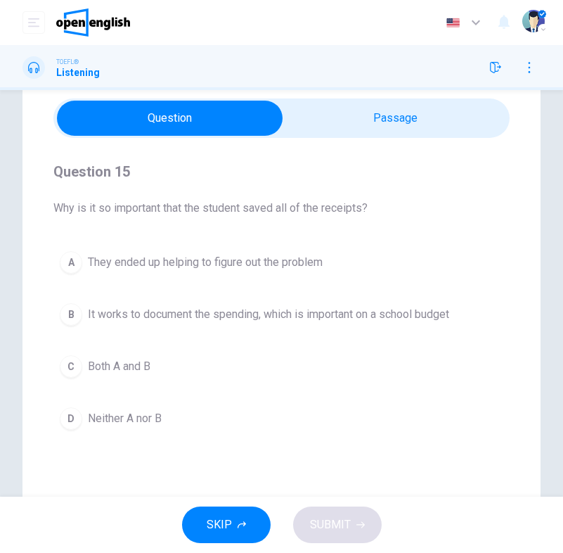
click at [257, 309] on span "It works to document the spending, which is important on a school budget" at bounding box center [268, 314] width 361 height 17
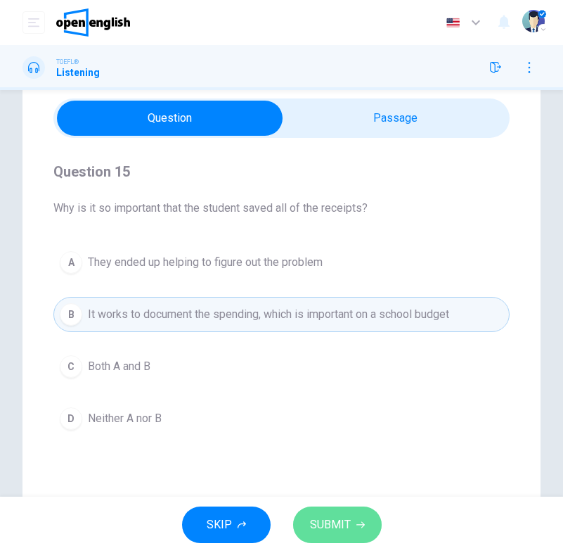
click at [332, 522] on span "SUBMIT" at bounding box center [330, 525] width 41 height 20
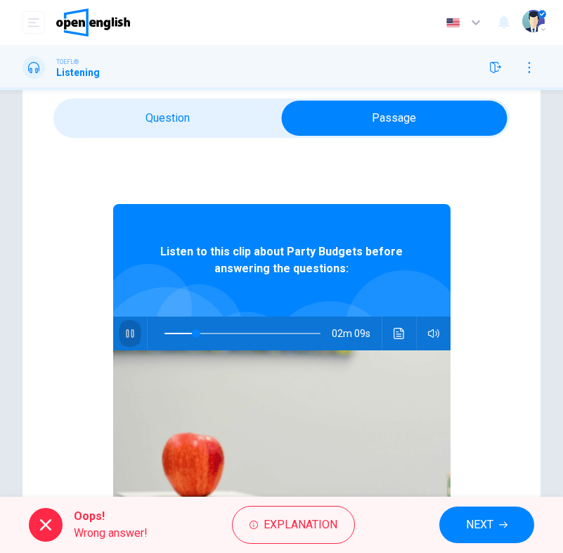
click at [129, 336] on icon "button" at bounding box center [129, 333] width 11 height 11
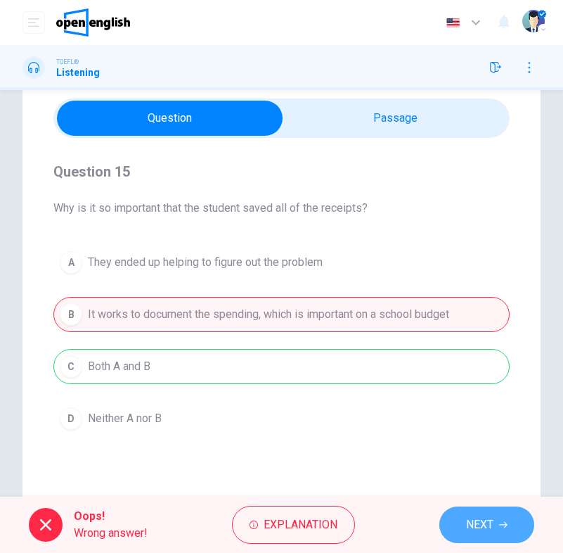
click at [503, 527] on icon "button" at bounding box center [503, 524] width 8 height 8
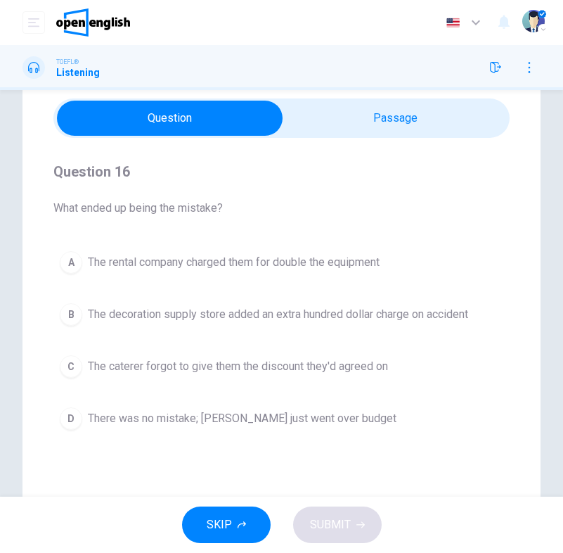
click at [393, 136] on span at bounding box center [281, 117] width 456 height 39
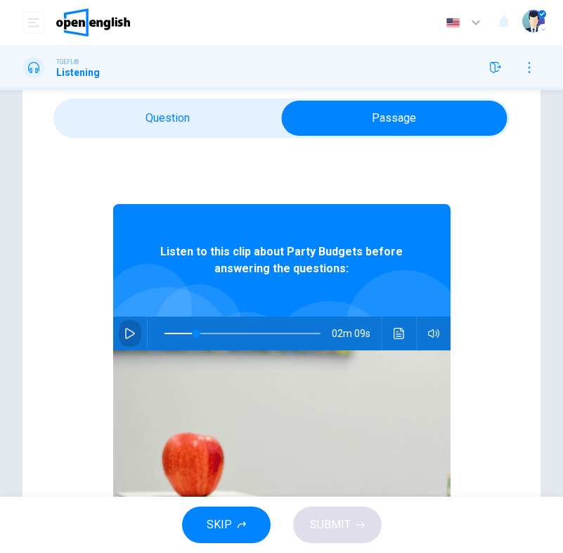
click at [124, 347] on button "button" at bounding box center [130, 333] width 22 height 34
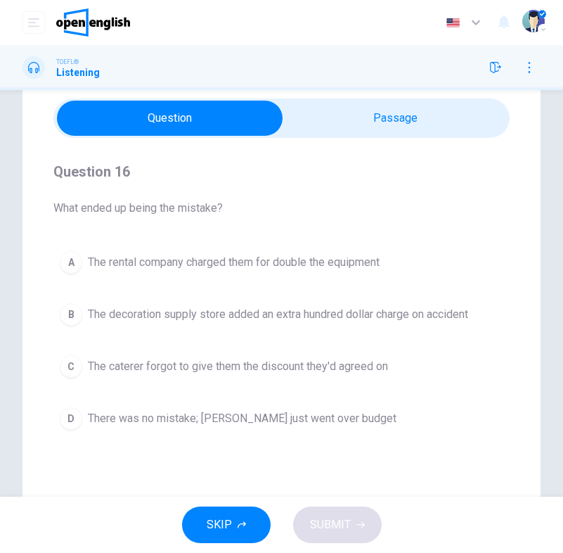
click at [240, 419] on span "There was no mistake; [PERSON_NAME] just went over budget" at bounding box center [242, 418] width 309 height 17
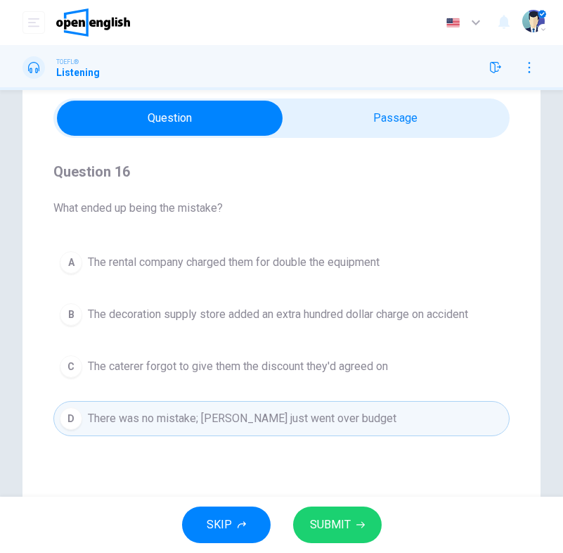
click at [343, 522] on span "SUBMIT" at bounding box center [330, 525] width 41 height 20
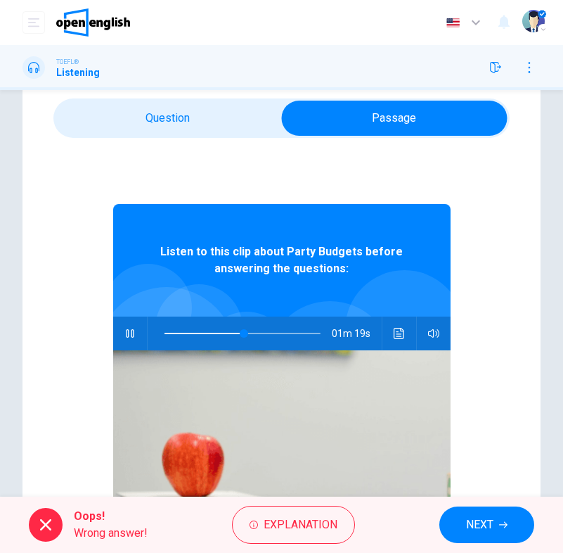
click at [134, 331] on icon "button" at bounding box center [129, 333] width 11 height 11
click at [179, 151] on div "Listen to this clip about Party Budgets before answering the questions: 01m 19s" at bounding box center [281, 409] width 337 height 543
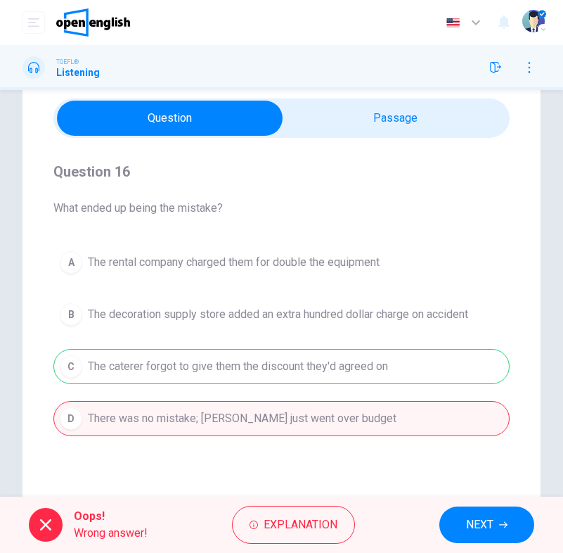
click at [463, 524] on button "NEXT" at bounding box center [486, 524] width 95 height 37
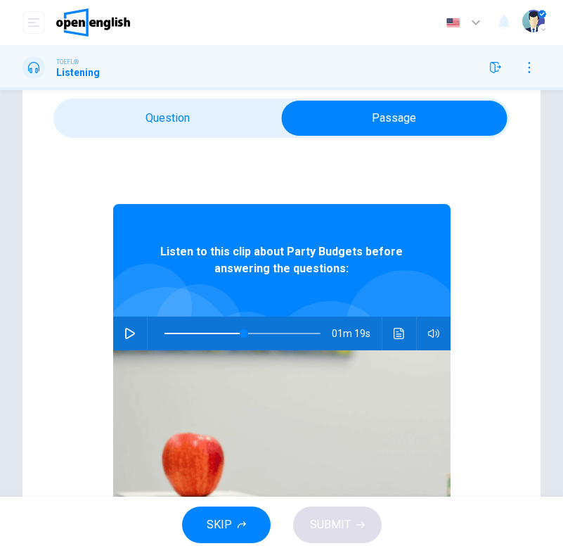
click at [199, 334] on span at bounding box center [242, 333] width 156 height 20
click at [242, 520] on button "SKIP" at bounding box center [226, 524] width 89 height 37
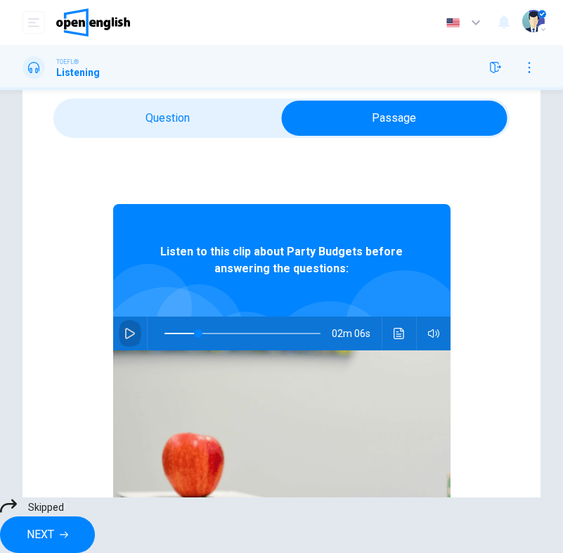
click at [131, 336] on icon "button" at bounding box center [129, 333] width 11 height 11
click at [17, 514] on icon at bounding box center [8, 505] width 17 height 17
click at [64, 512] on span "Skipped" at bounding box center [46, 506] width 36 height 11
click at [17, 514] on icon at bounding box center [8, 505] width 17 height 17
click at [64, 512] on span "Skipped" at bounding box center [46, 506] width 36 height 11
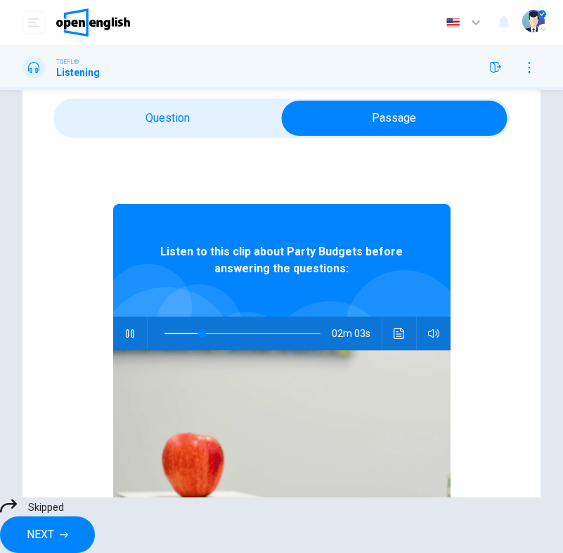
type input "**"
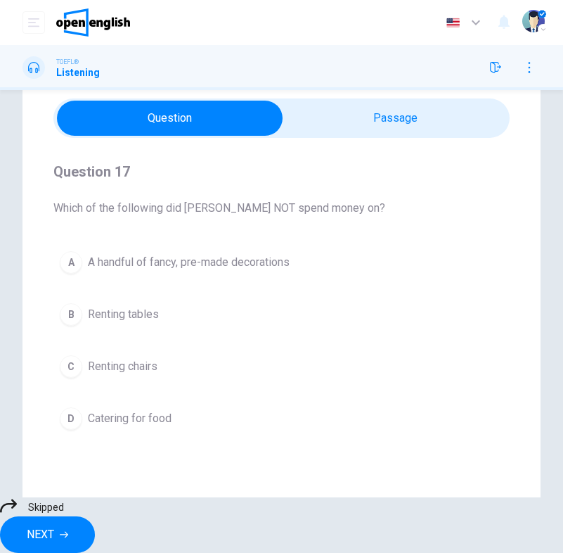
click at [148, 269] on div "A A handful of fancy, pre-made decorations B Renting tables C Renting chairs D …" at bounding box center [281, 340] width 456 height 191
click at [148, 259] on div "A A handful of fancy, pre-made decorations B Renting tables C Renting chairs D …" at bounding box center [281, 340] width 456 height 191
click at [135, 305] on div "A A handful of fancy, pre-made decorations B Renting tables C Renting chairs D …" at bounding box center [281, 340] width 456 height 191
click at [95, 516] on button "NEXT" at bounding box center [47, 534] width 95 height 37
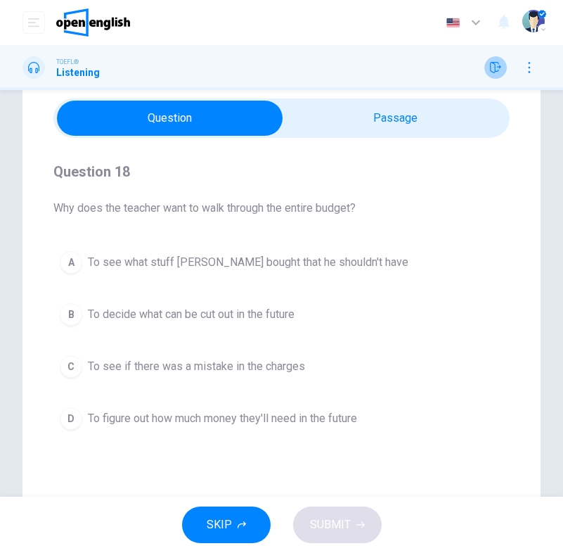
click at [498, 65] on icon "button" at bounding box center [495, 67] width 11 height 11
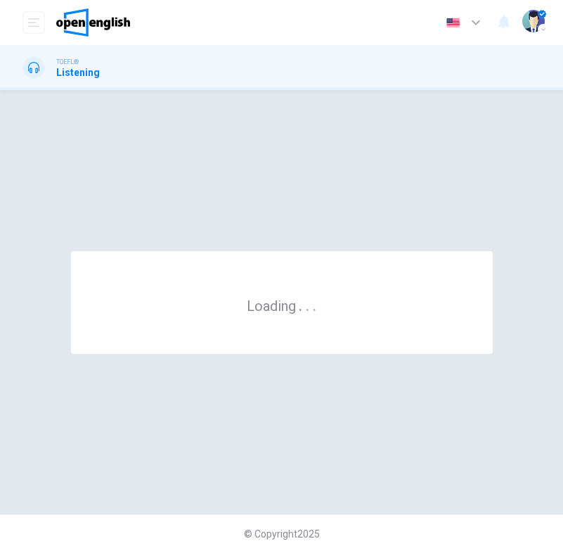
scroll to position [0, 0]
